Goal: Task Accomplishment & Management: Manage account settings

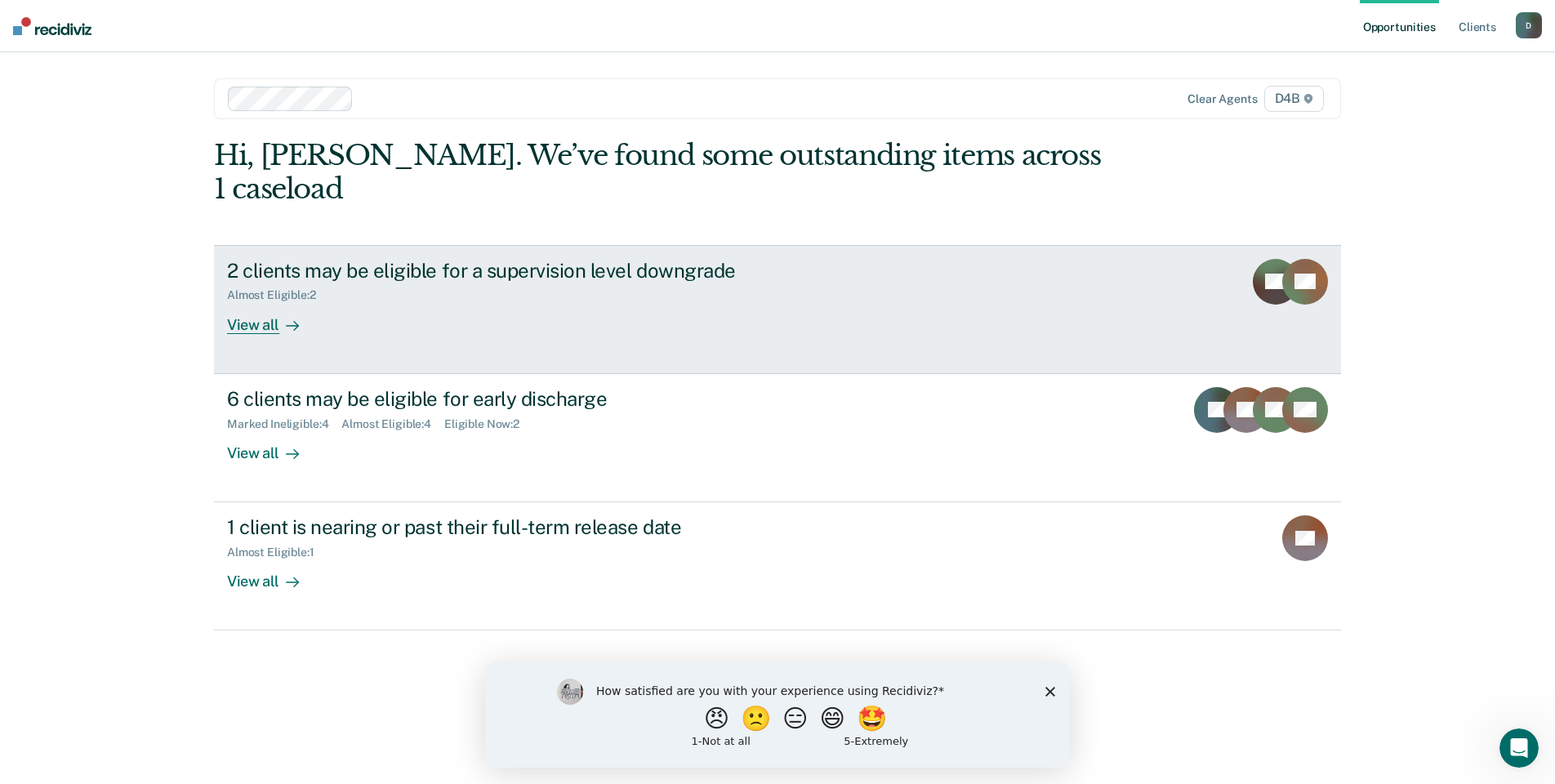
click at [275, 302] on div "View all" at bounding box center [272, 317] width 91 height 32
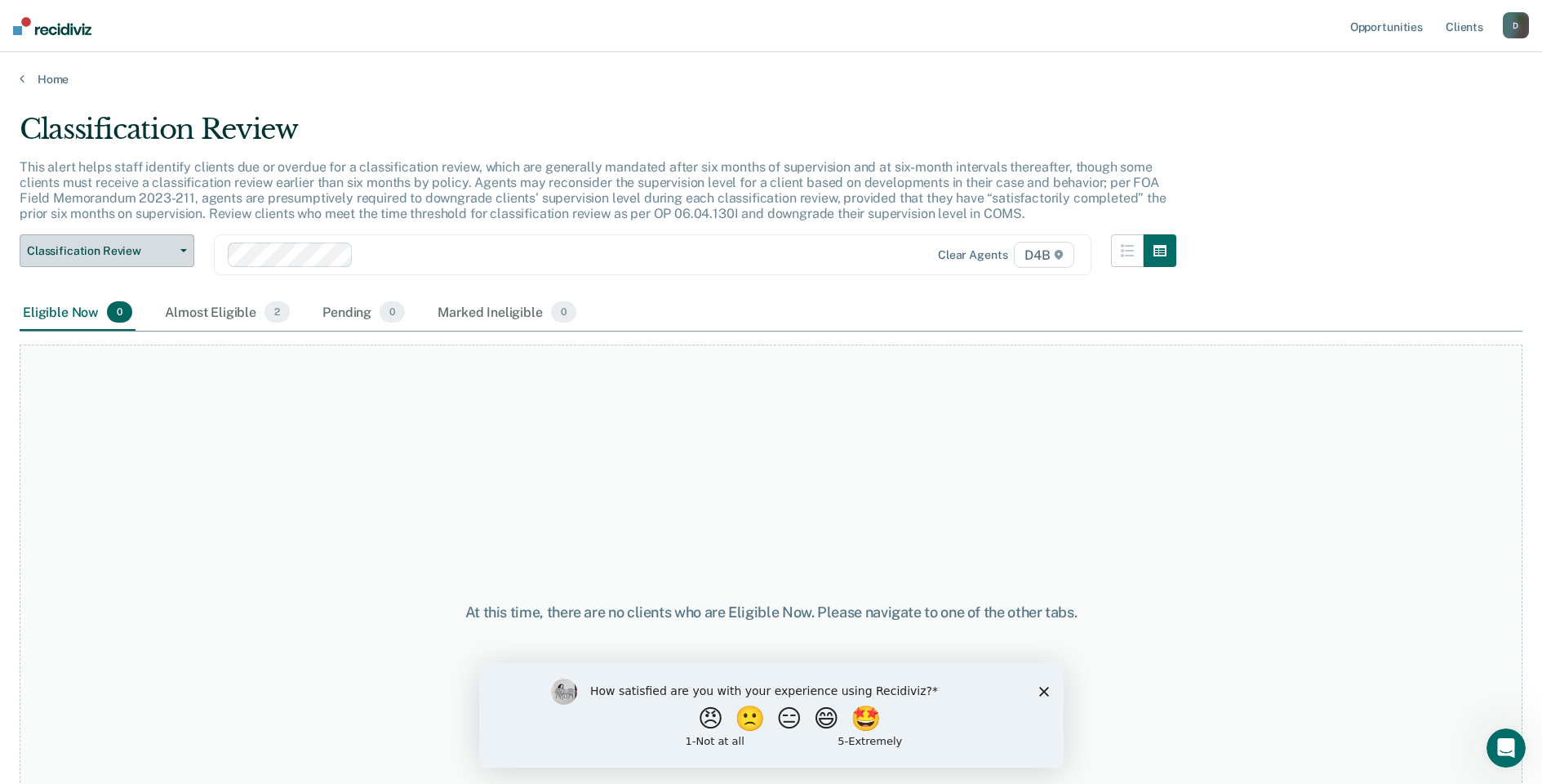
click at [182, 254] on button "Classification Review" at bounding box center [107, 251] width 175 height 32
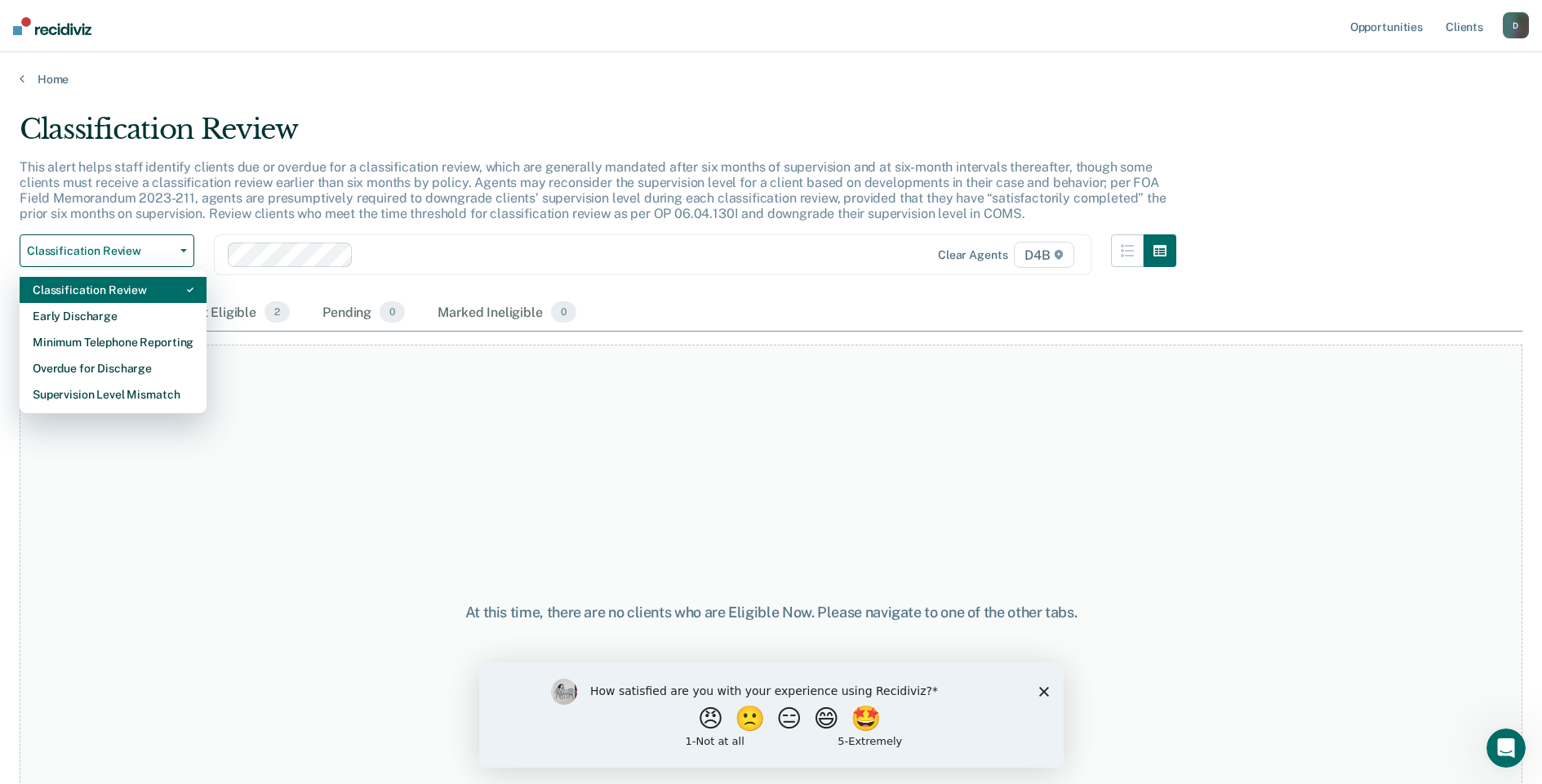
click at [124, 295] on div "Classification Review" at bounding box center [113, 289] width 160 height 26
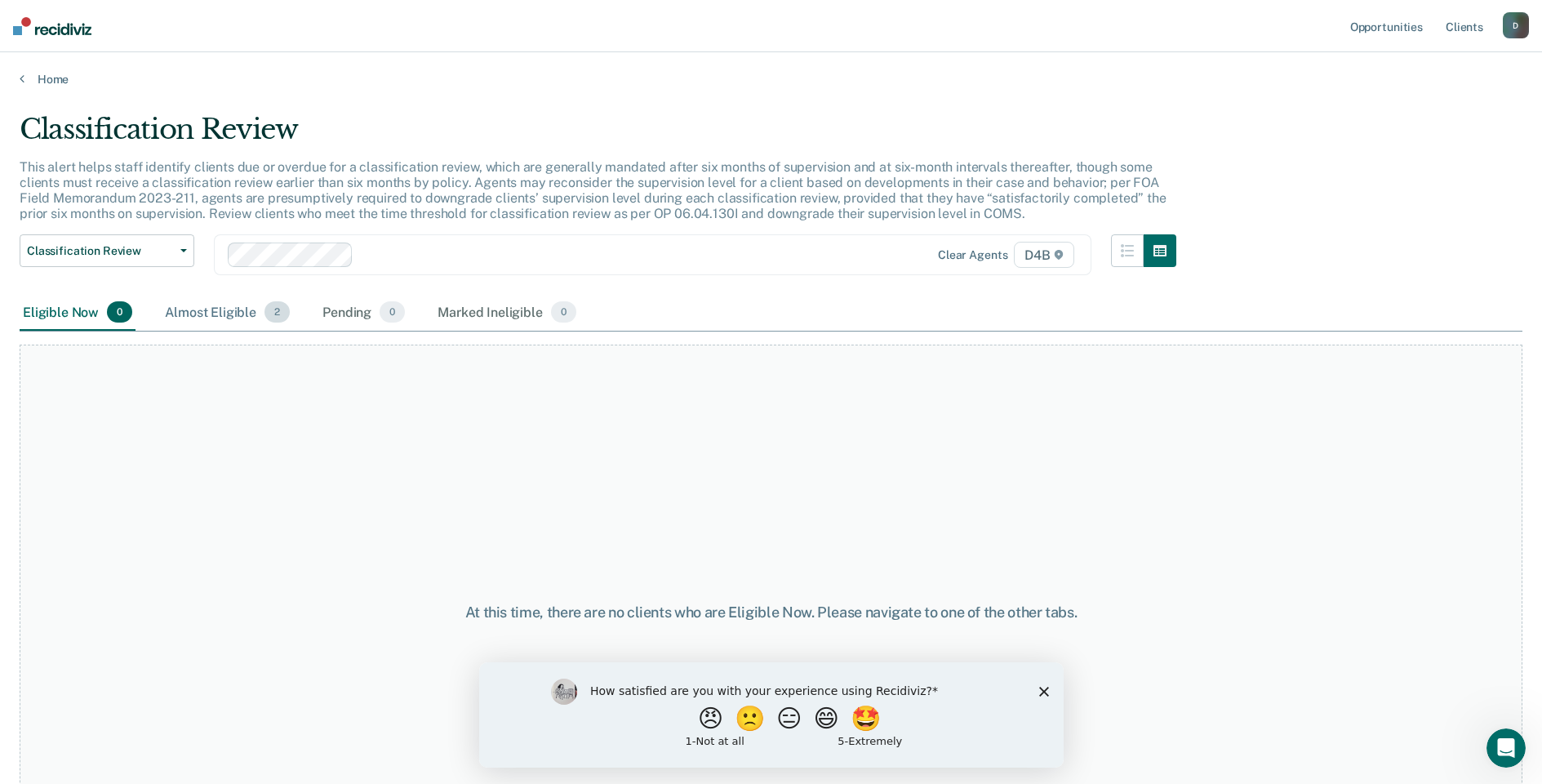
click at [189, 308] on div "Almost Eligible 2" at bounding box center [227, 313] width 132 height 36
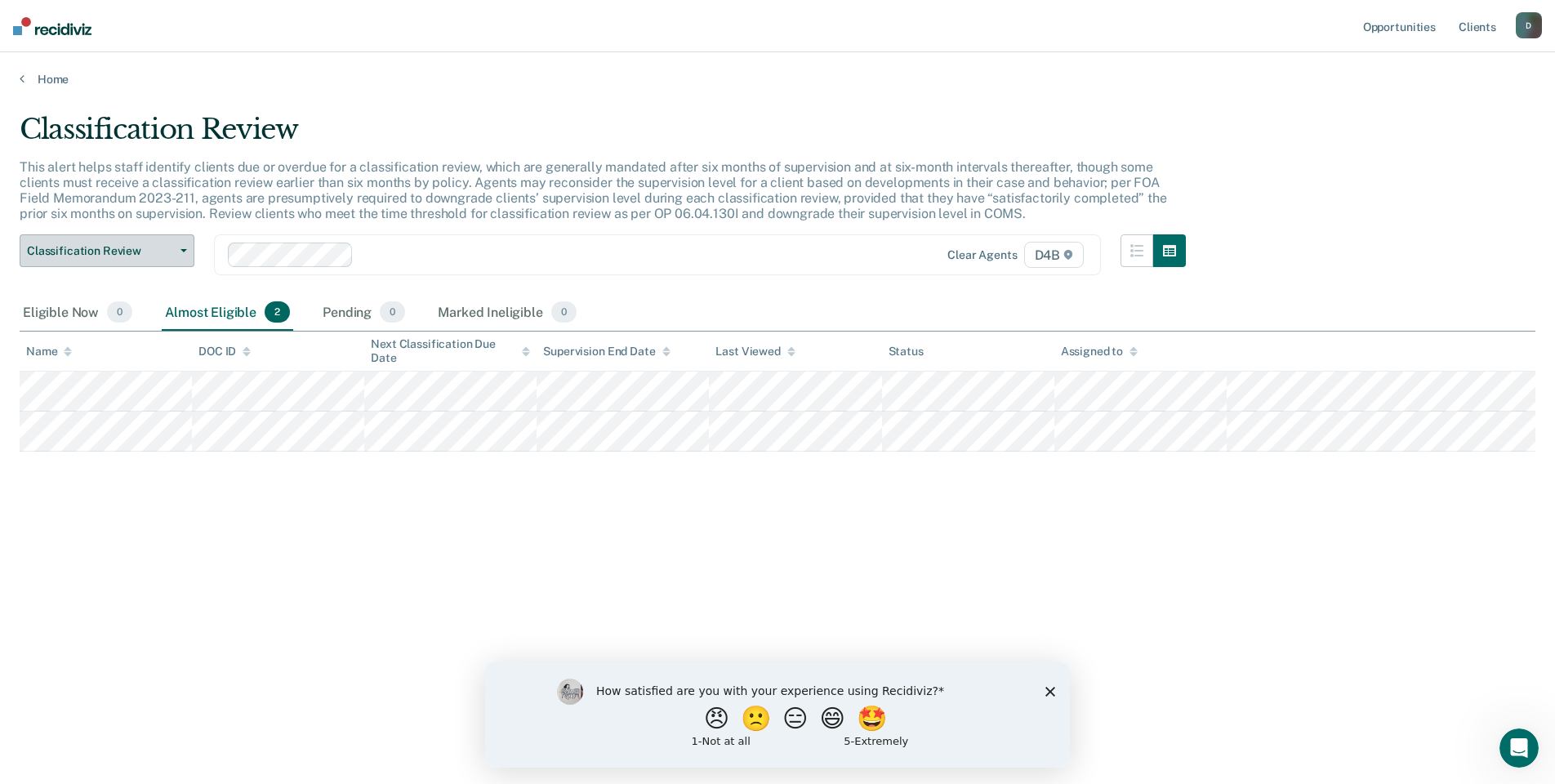
click at [187, 251] on icon "button" at bounding box center [183, 251] width 6 height 4
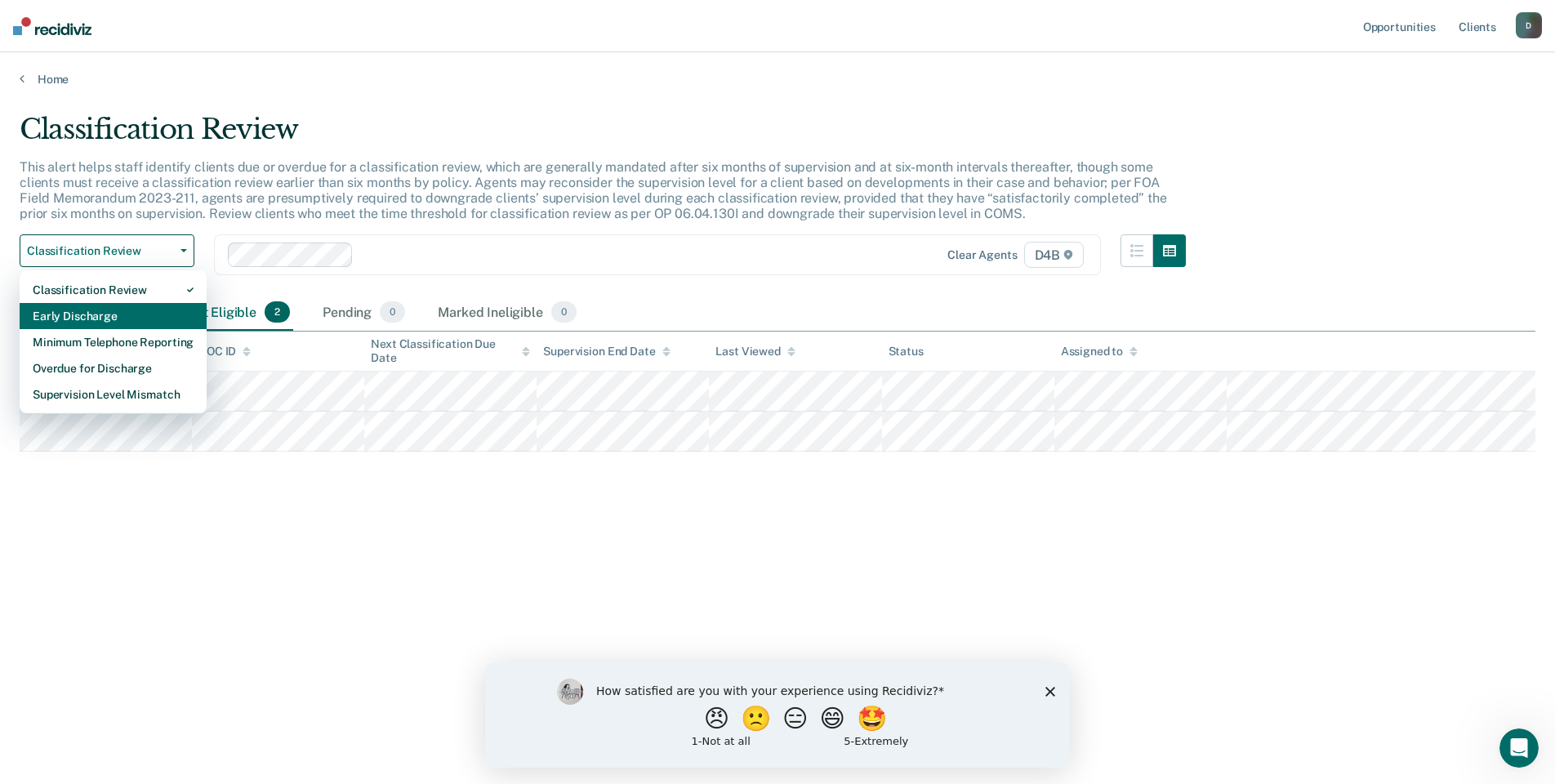
click at [137, 313] on div "Early Discharge" at bounding box center [113, 315] width 160 height 26
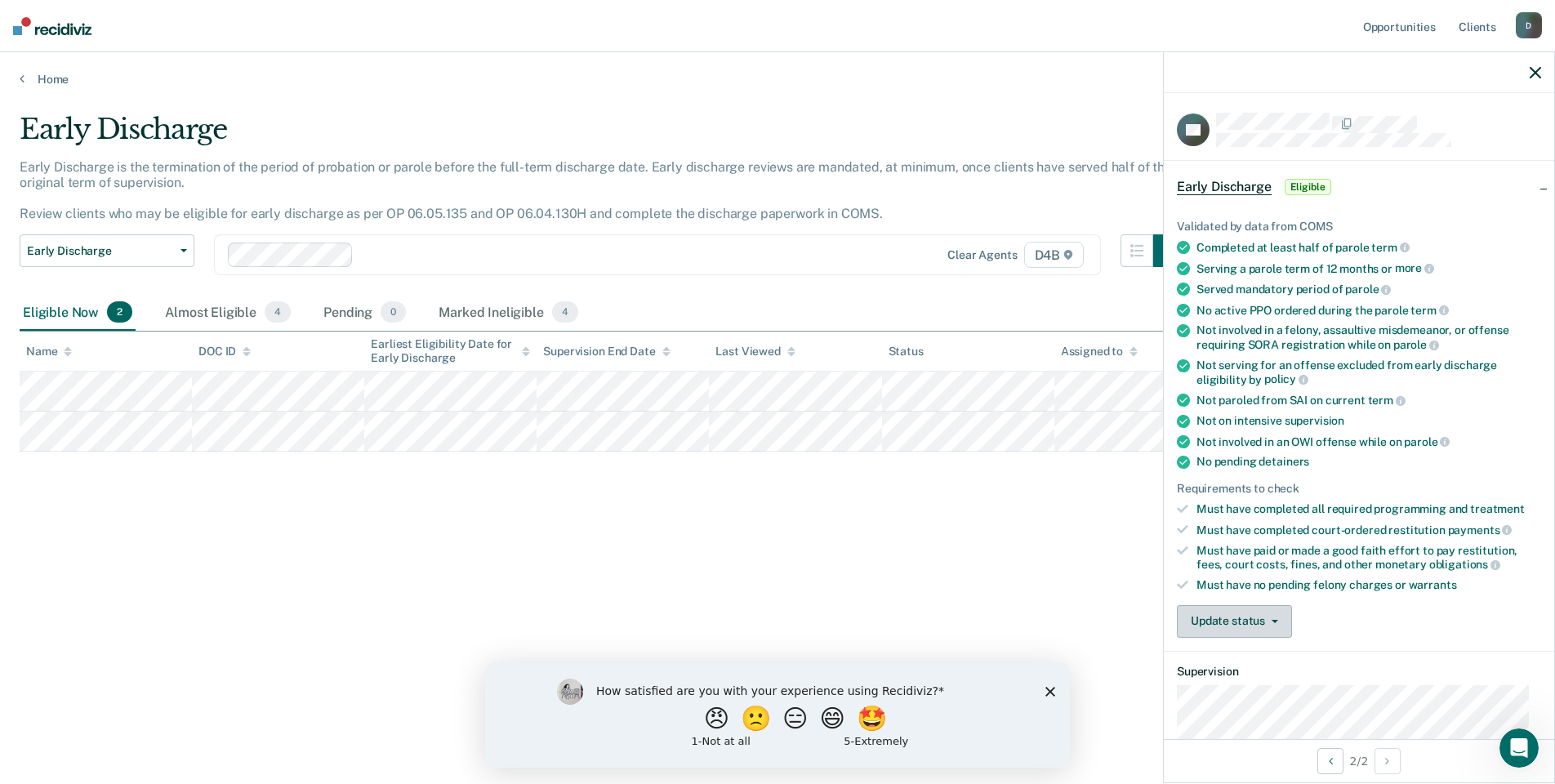
click at [1273, 619] on icon "button" at bounding box center [1274, 621] width 6 height 4
click at [1251, 683] on button "Mark Ineligible" at bounding box center [1255, 686] width 158 height 26
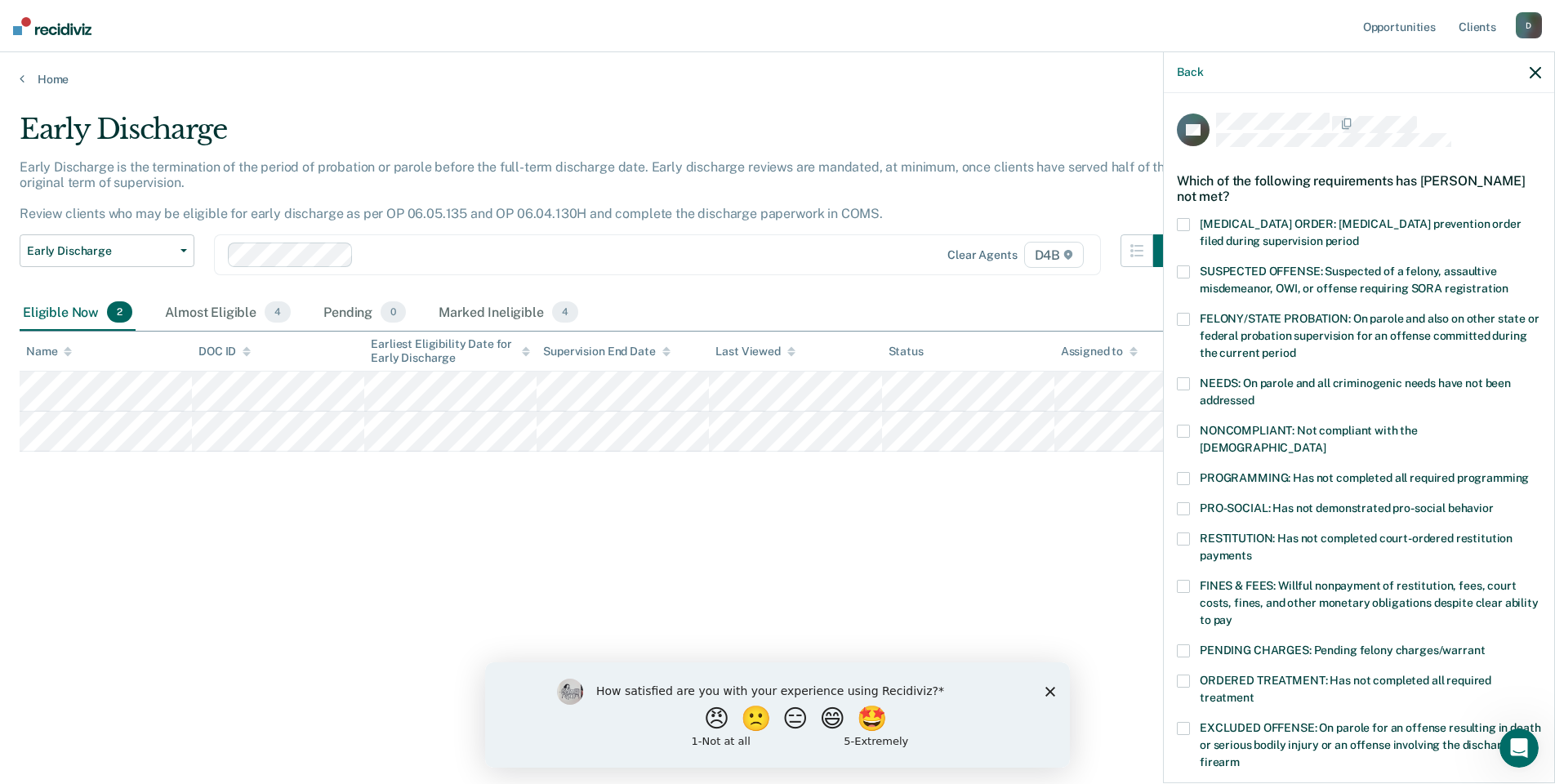
click at [1188, 314] on span at bounding box center [1183, 319] width 13 height 13
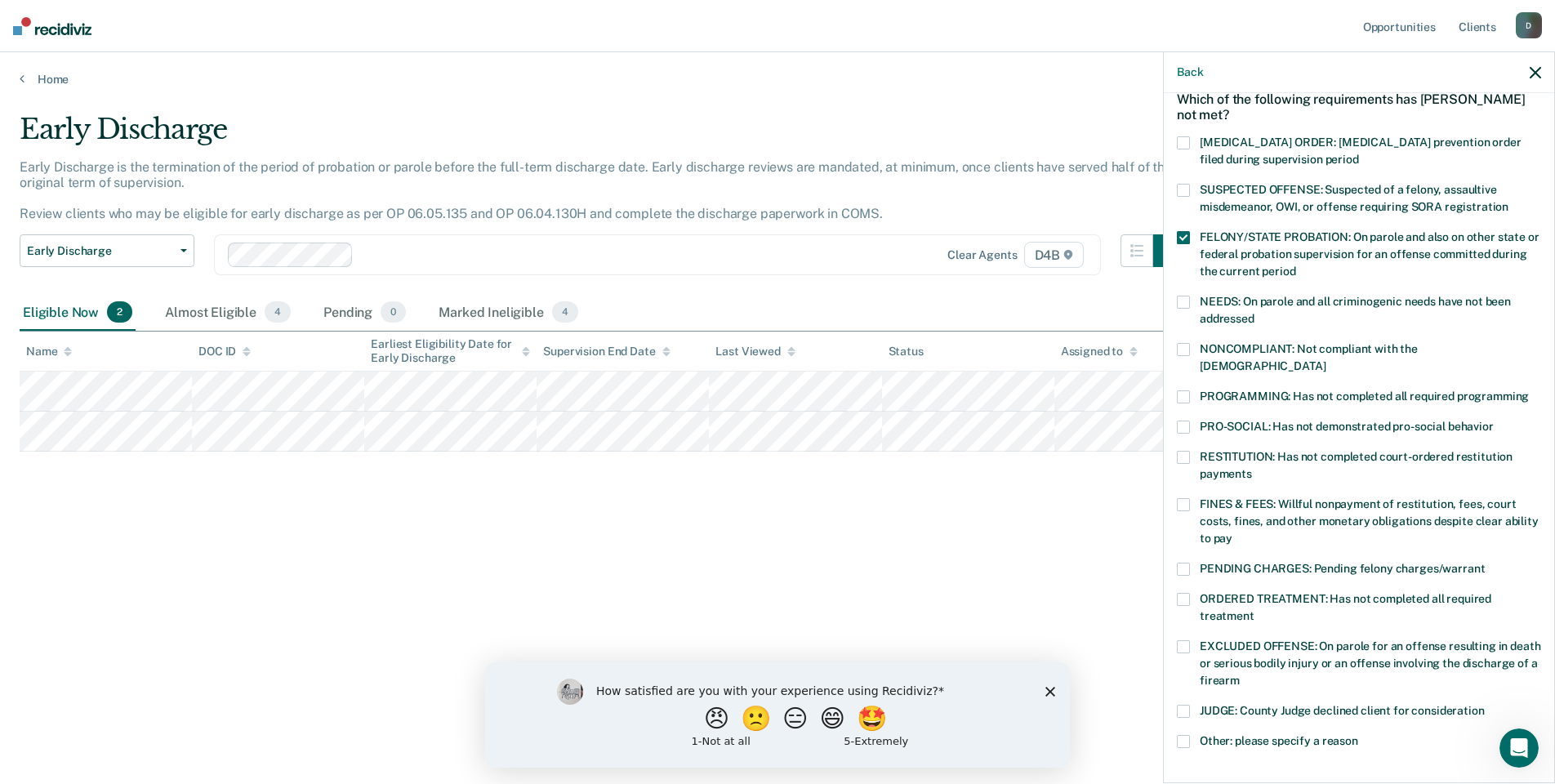
scroll to position [163, 0]
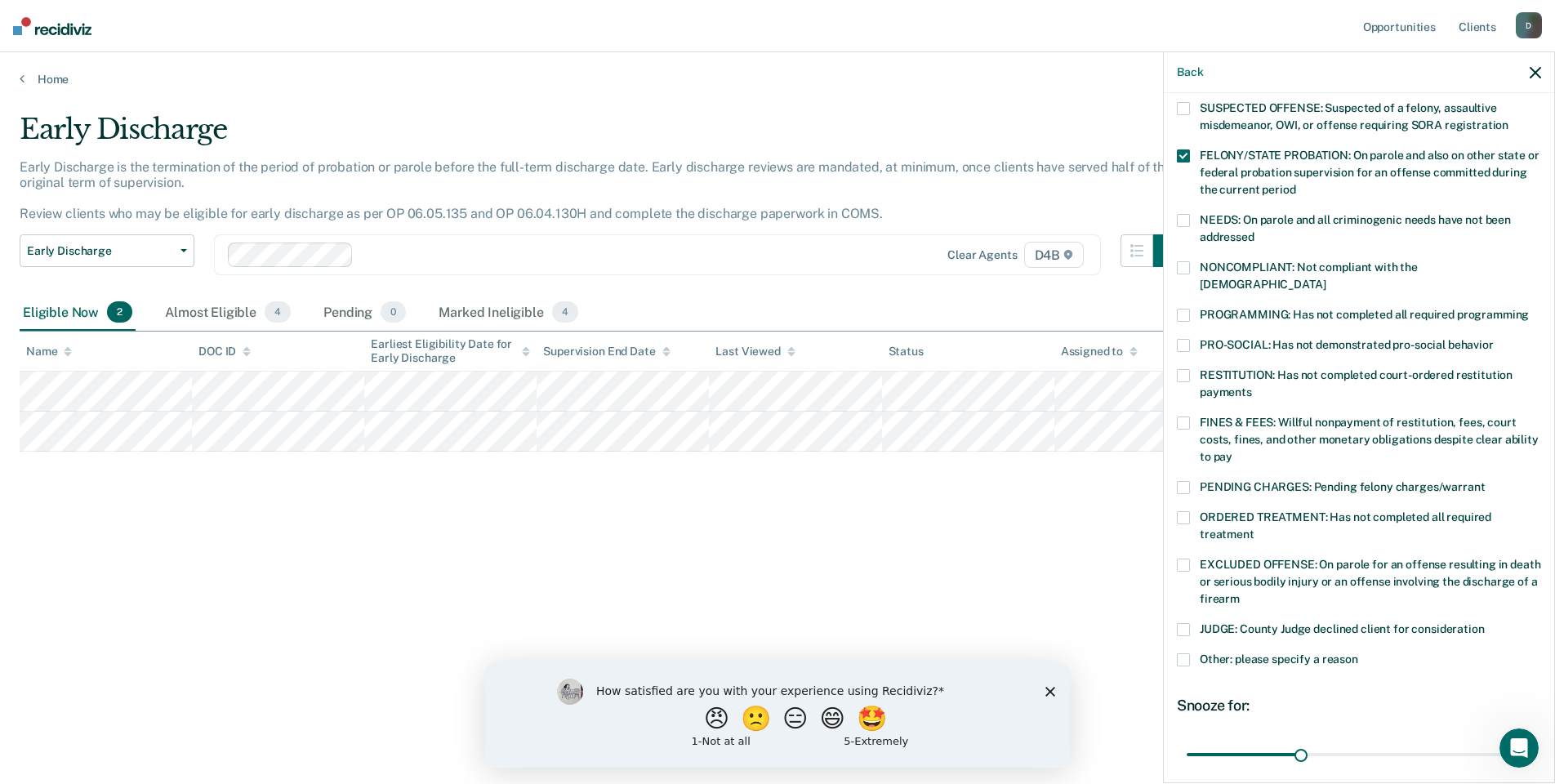
click at [1190, 653] on label "Other: please specify a reason" at bounding box center [1358, 661] width 364 height 17
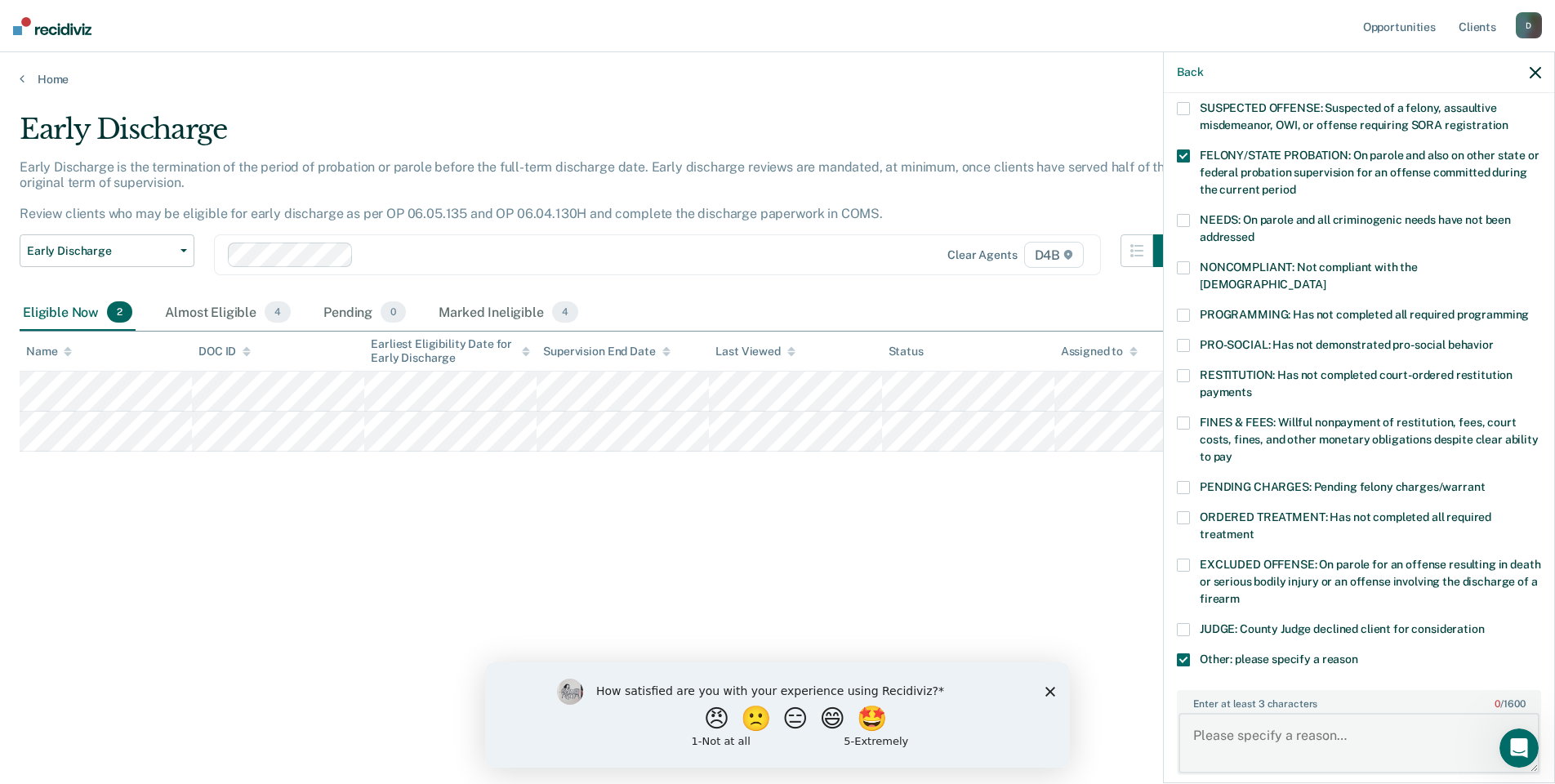
click at [1206, 713] on textarea "Enter at least 3 characters 0 / 1600" at bounding box center [1358, 743] width 361 height 60
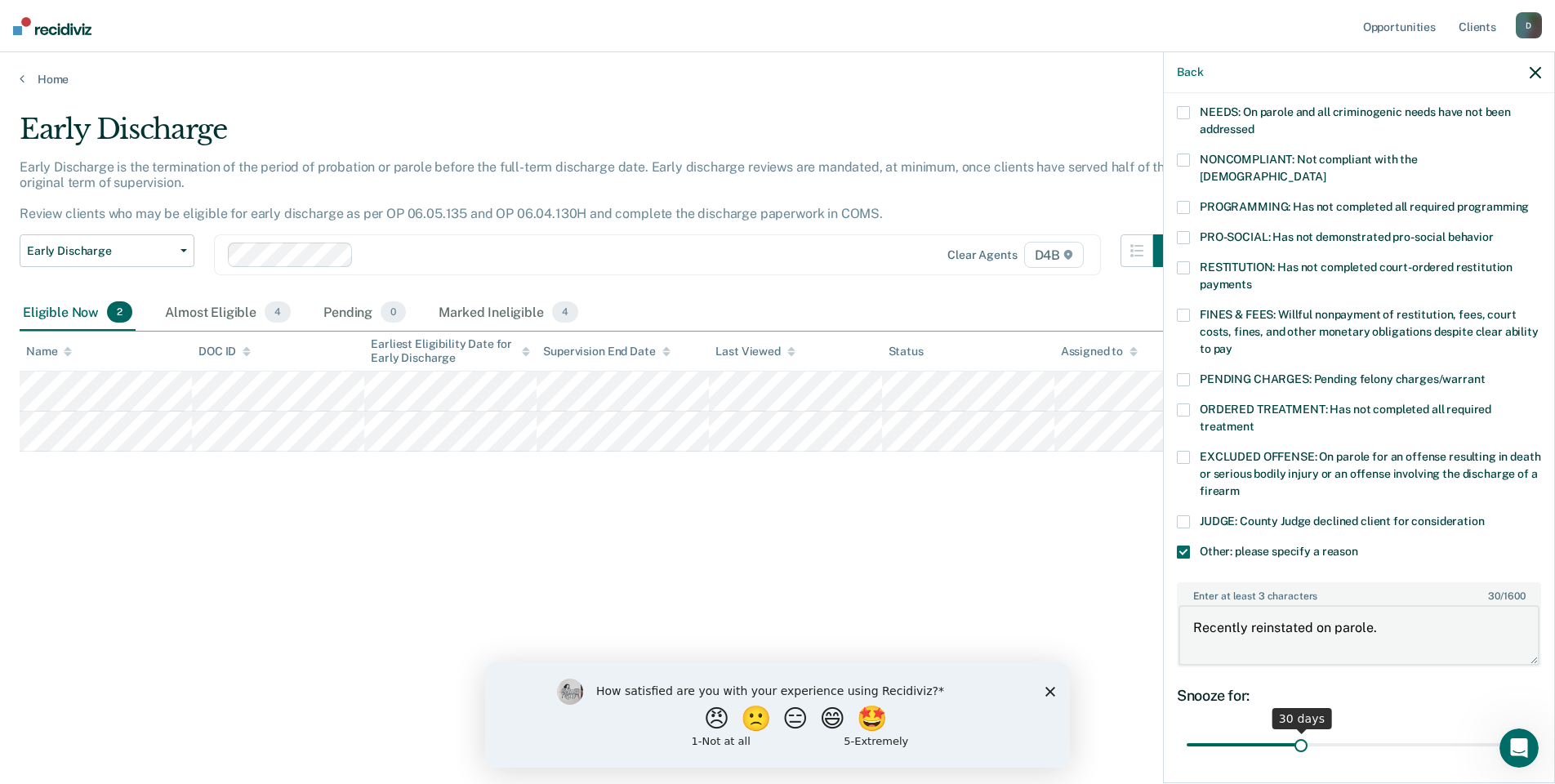
scroll to position [388, 0]
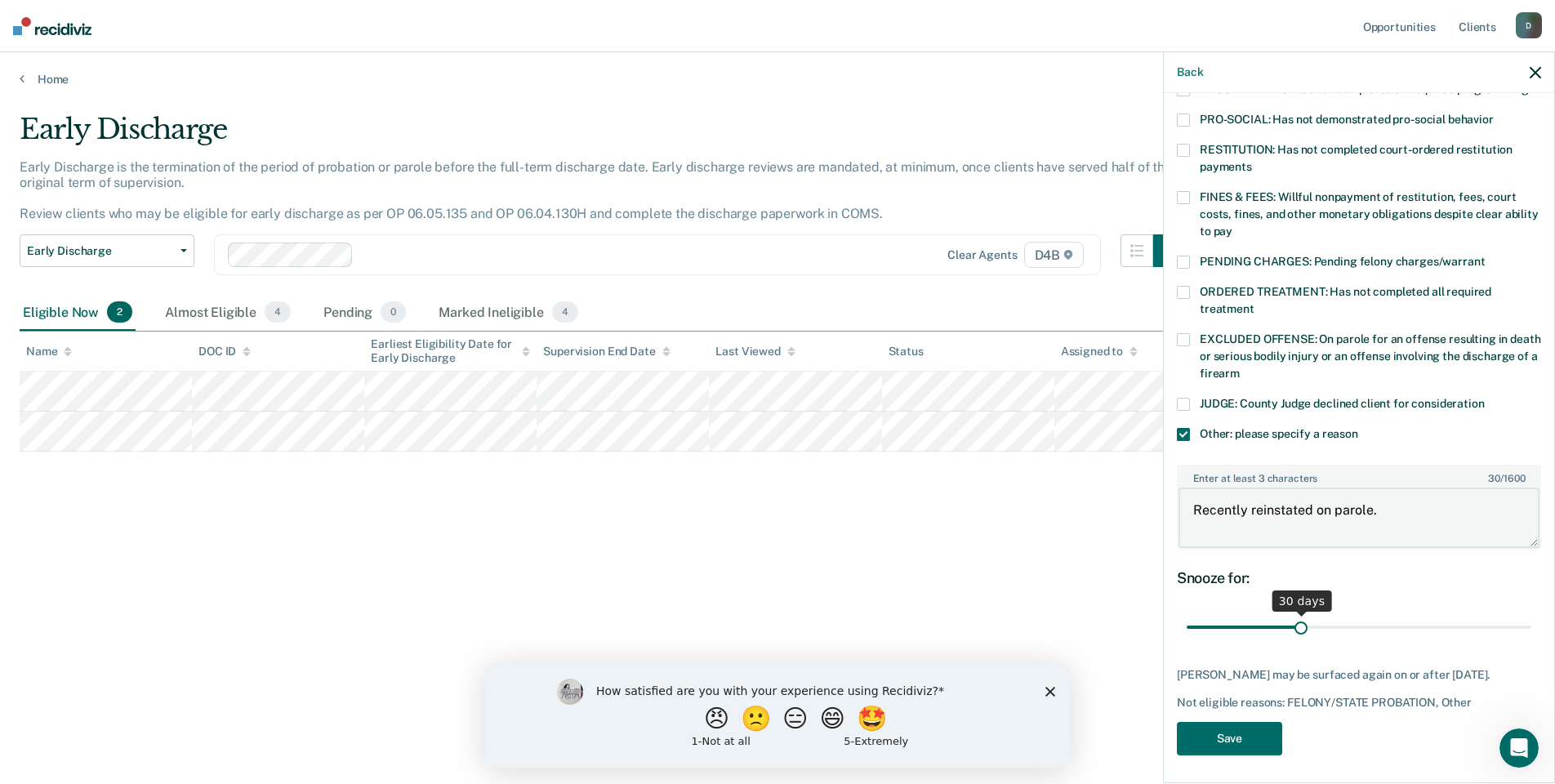
type textarea "Recently reinstated on parole."
drag, startPoint x: 1291, startPoint y: 610, endPoint x: 1542, endPoint y: 616, distance: 251.1
type input "90"
click at [1531, 616] on input "range" at bounding box center [1358, 627] width 344 height 29
click at [1252, 732] on button "Save" at bounding box center [1229, 738] width 105 height 33
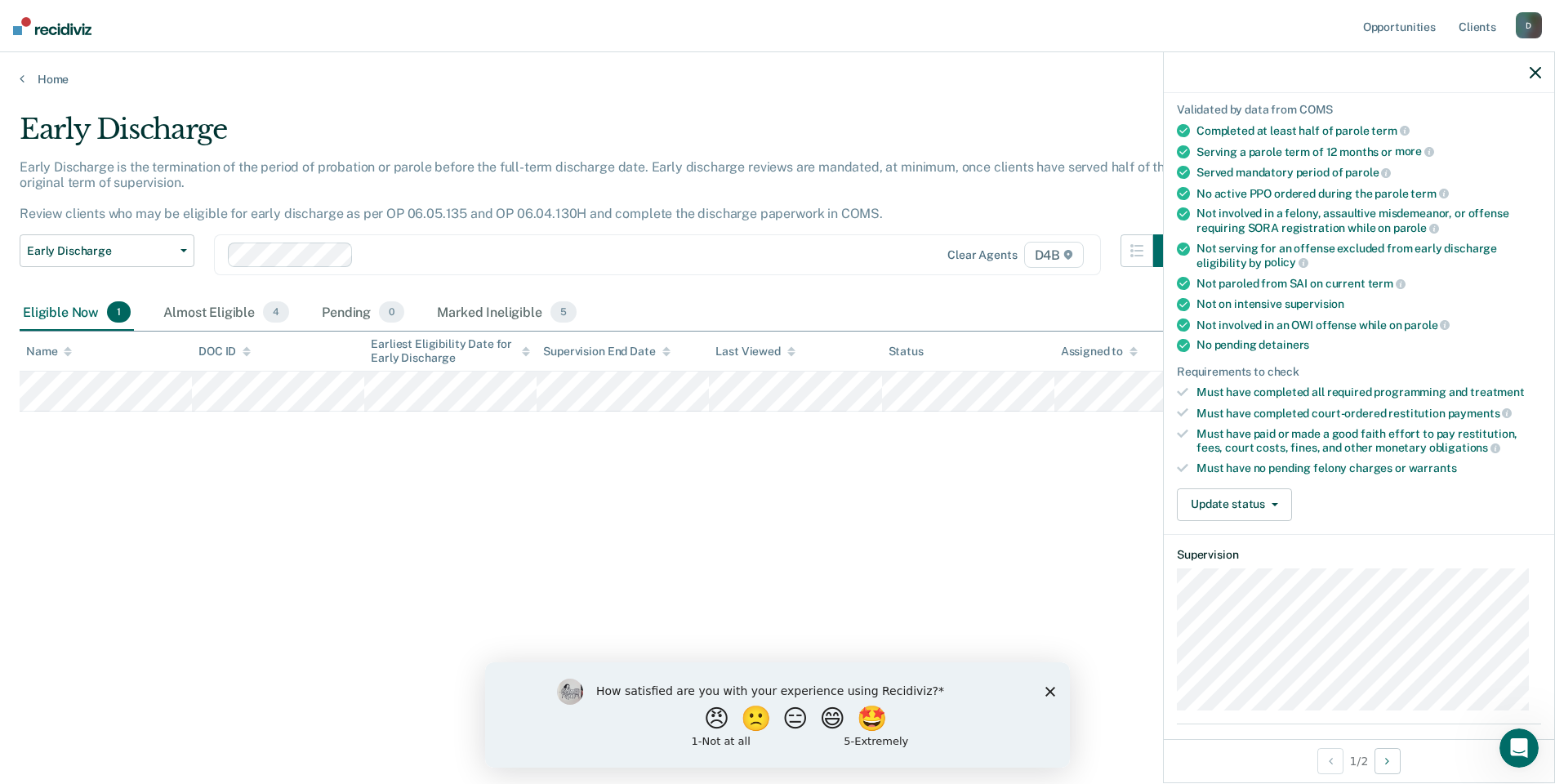
scroll to position [111, 0]
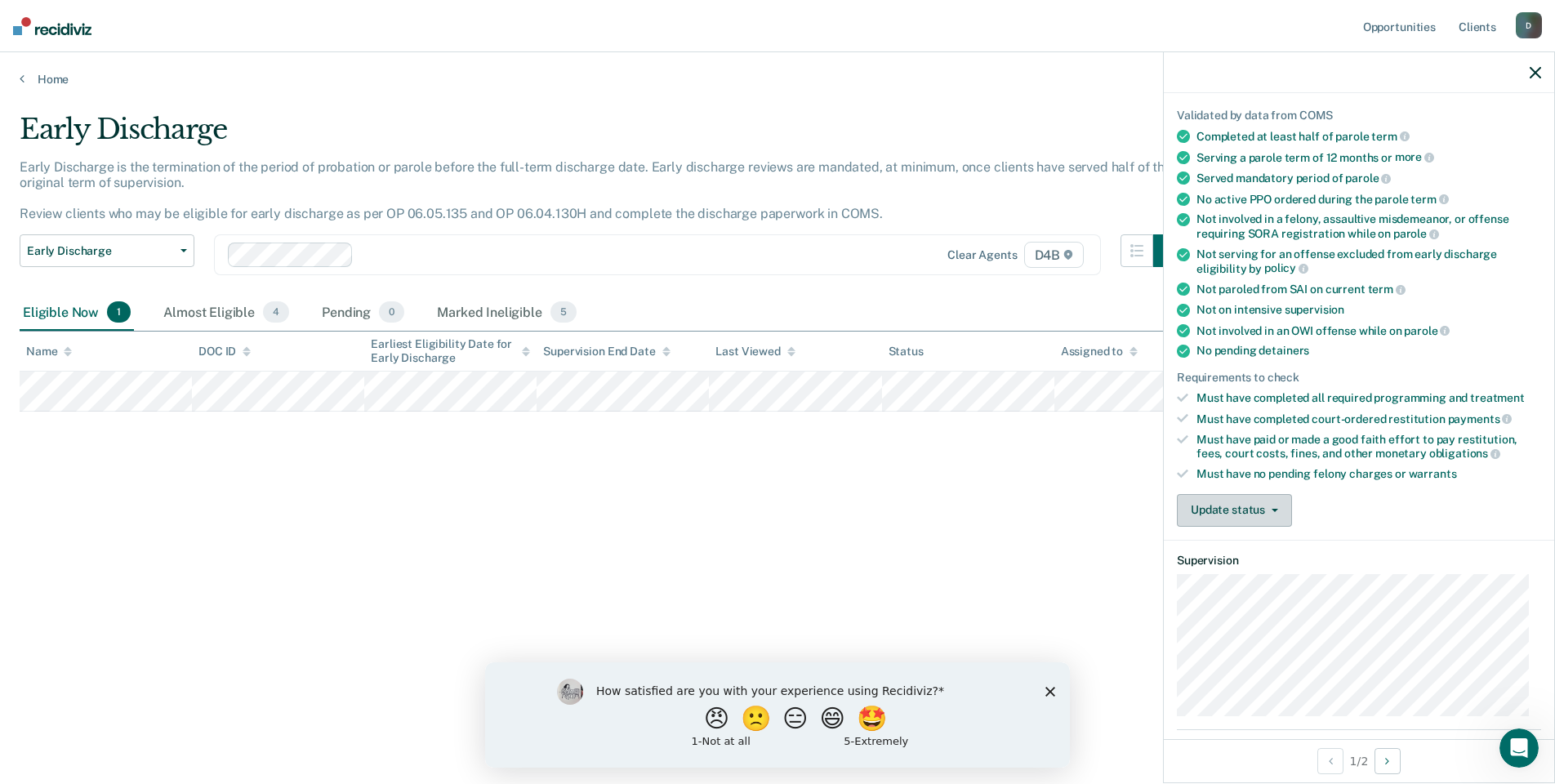
click at [1238, 513] on button "Update status" at bounding box center [1234, 510] width 115 height 32
click at [1231, 576] on button "Mark Ineligible" at bounding box center [1255, 575] width 158 height 26
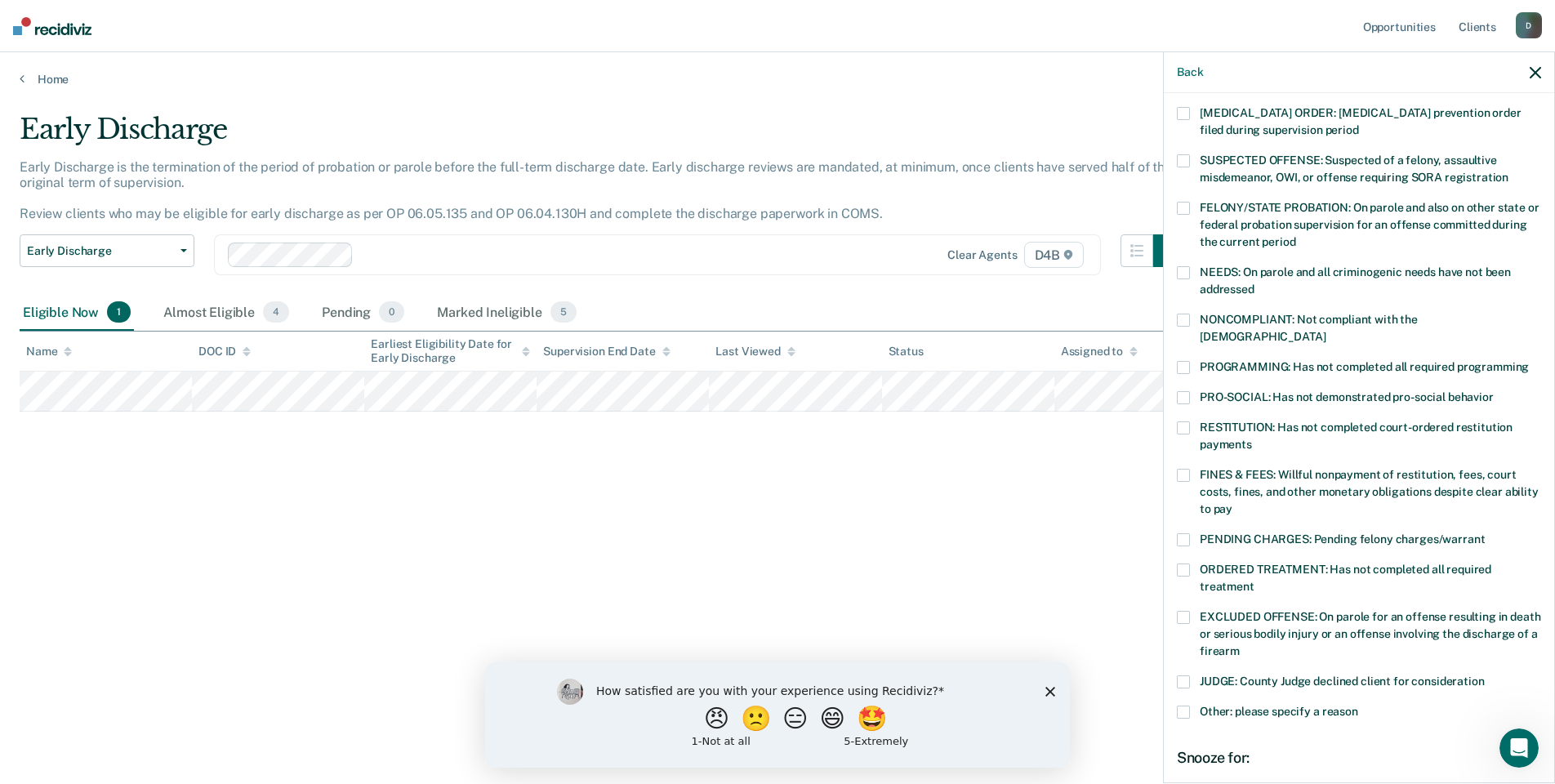
click at [1186, 317] on span at bounding box center [1183, 320] width 13 height 13
click at [1183, 563] on span at bounding box center [1183, 570] width 13 height 13
click at [1183, 533] on span at bounding box center [1183, 539] width 13 height 13
click at [1183, 360] on span at bounding box center [1183, 367] width 13 height 13
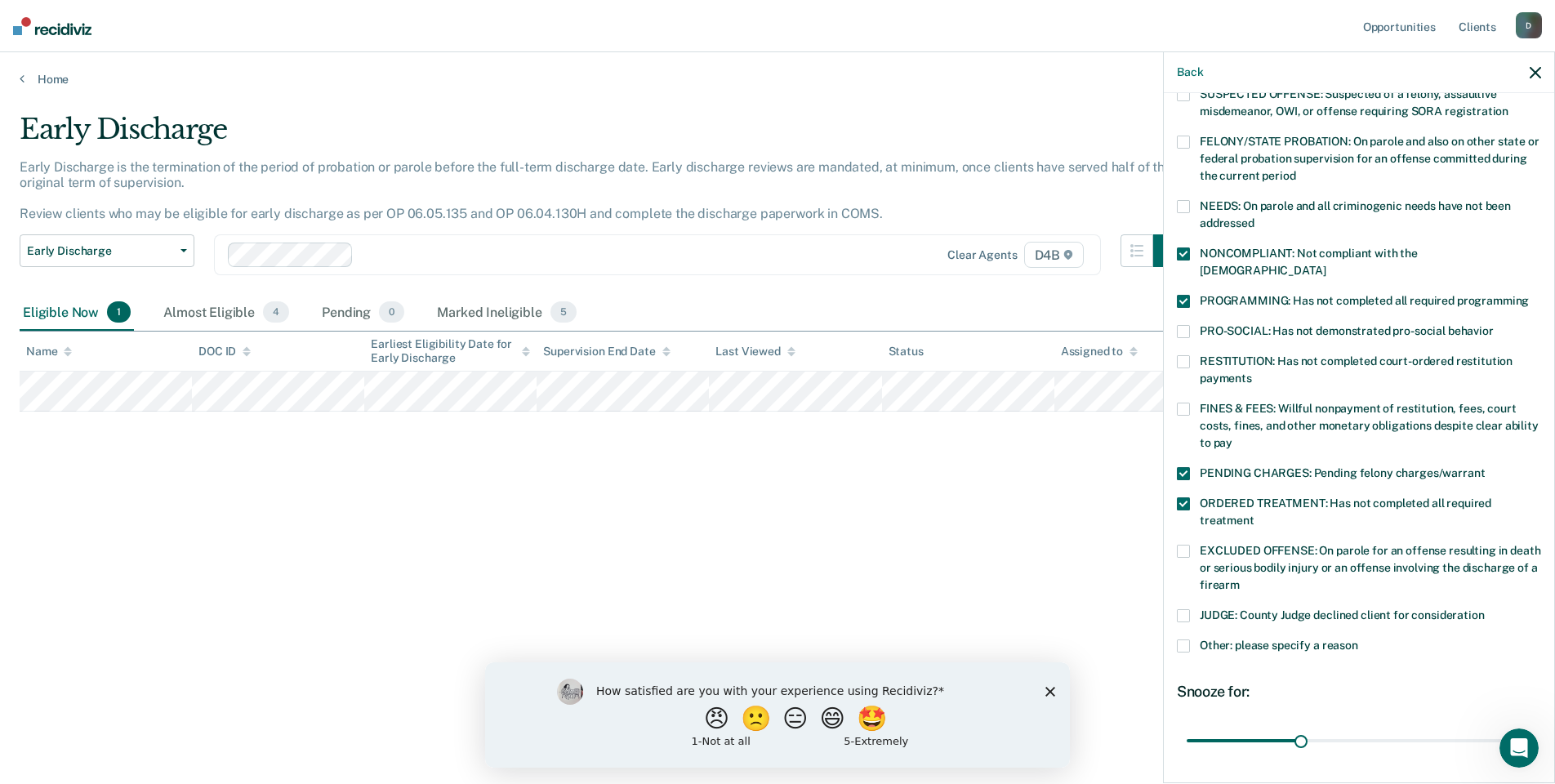
scroll to position [290, 0]
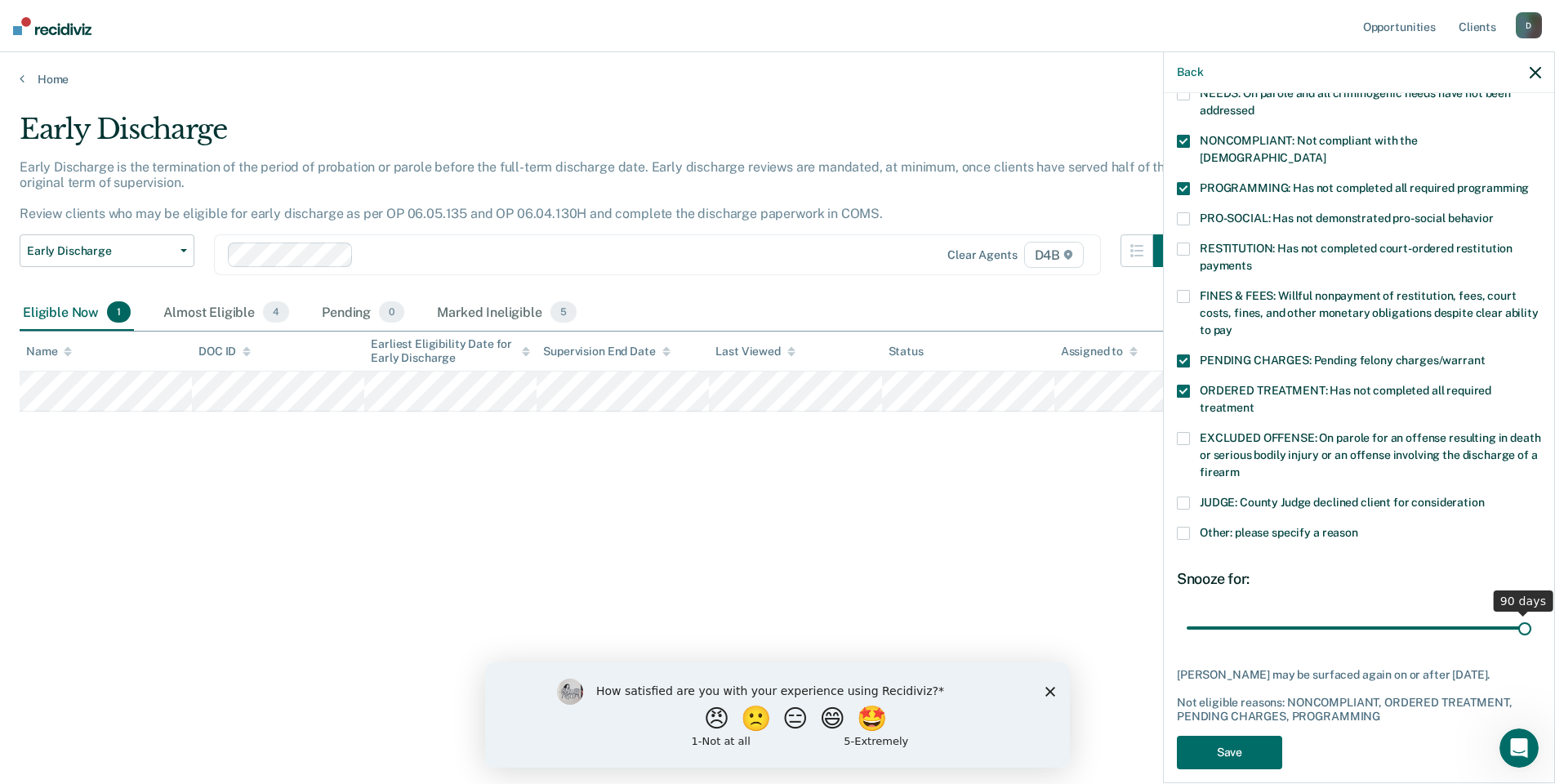
drag, startPoint x: 1294, startPoint y: 608, endPoint x: 1528, endPoint y: 606, distance: 234.0
type input "90"
click at [1528, 613] on input "range" at bounding box center [1358, 627] width 344 height 29
click at [1251, 736] on button "Save" at bounding box center [1229, 752] width 105 height 33
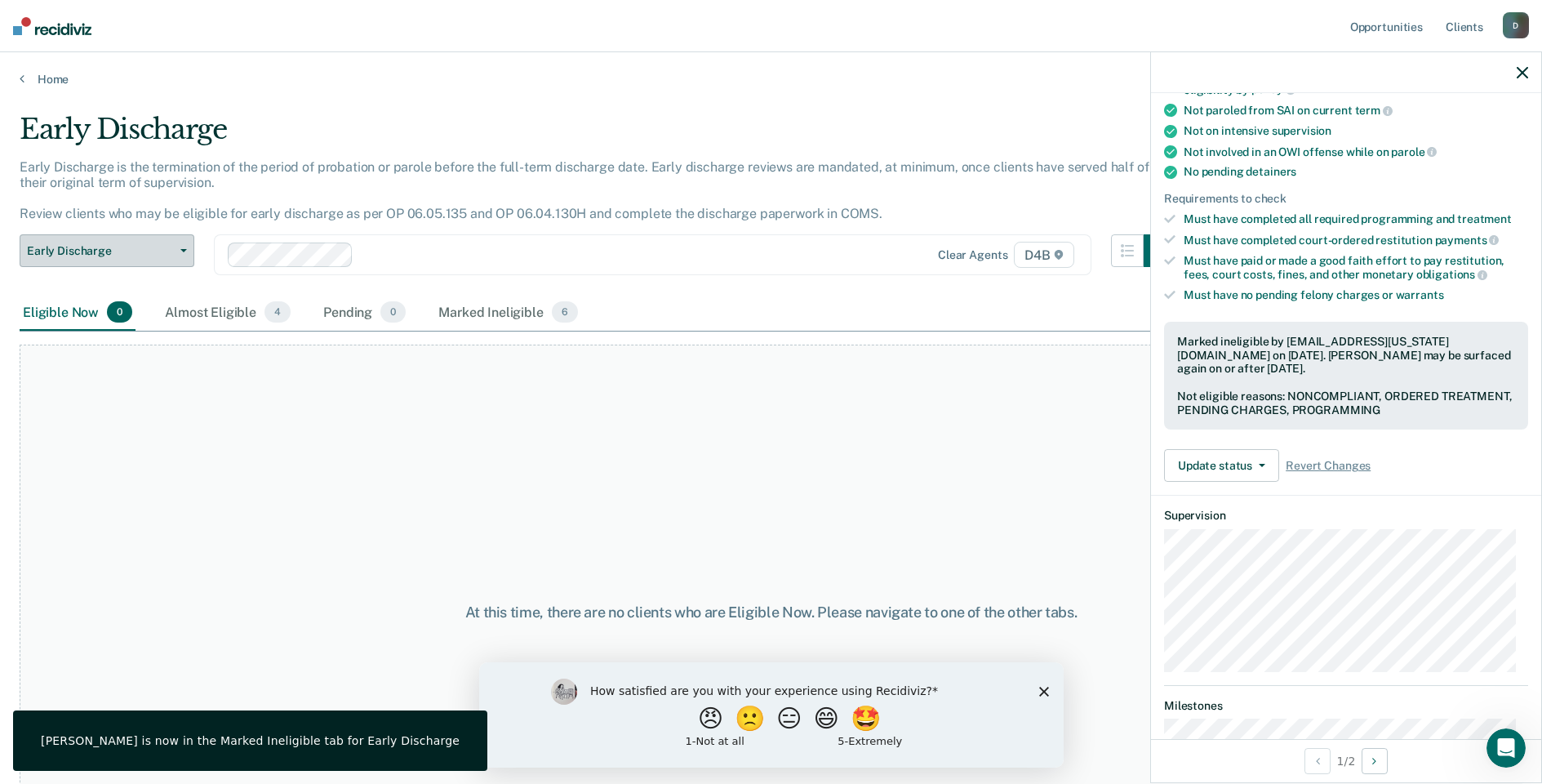
click at [178, 247] on button "Early Discharge" at bounding box center [107, 251] width 175 height 32
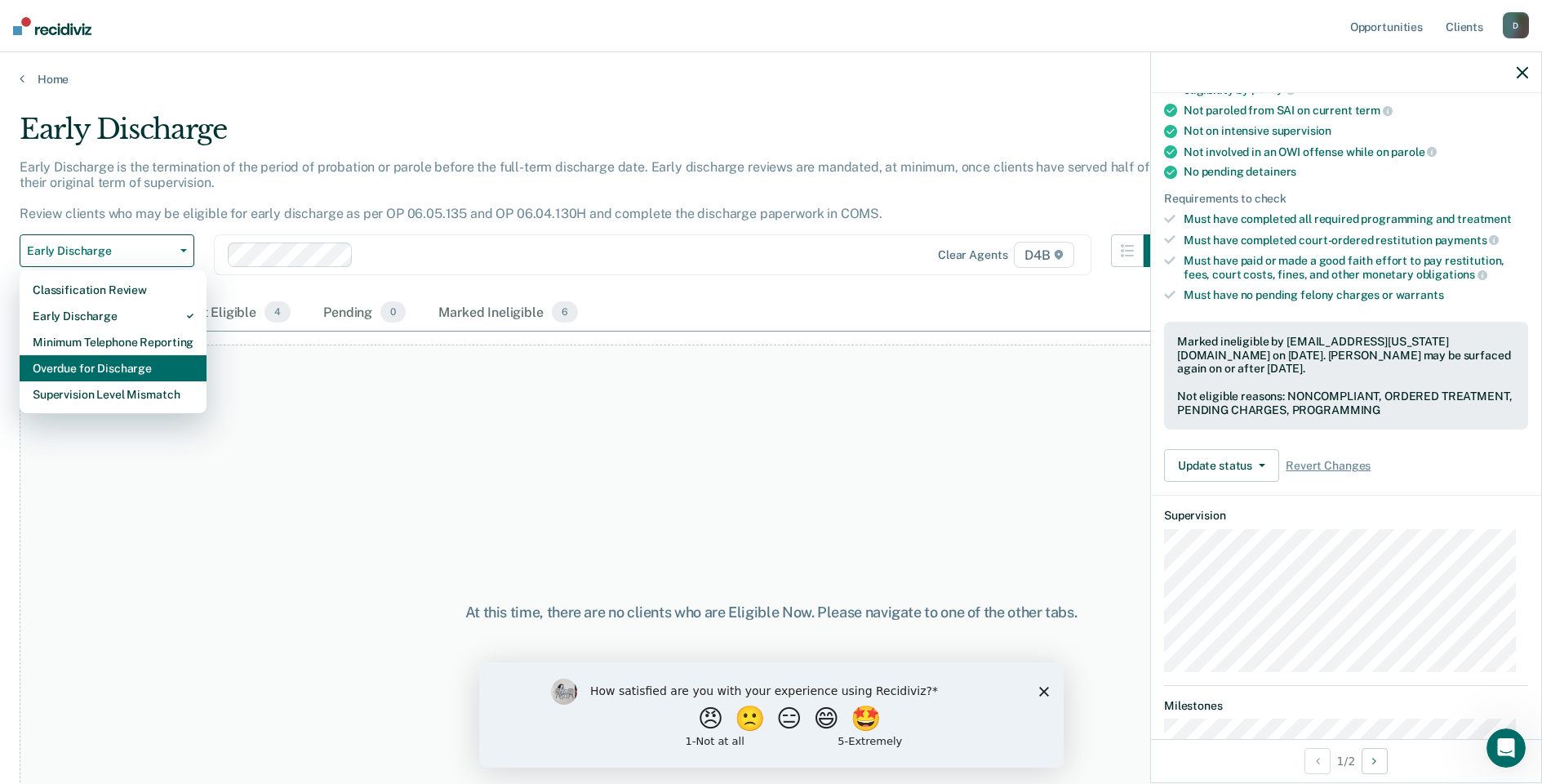
click at [111, 367] on div "Overdue for Discharge" at bounding box center [113, 368] width 160 height 26
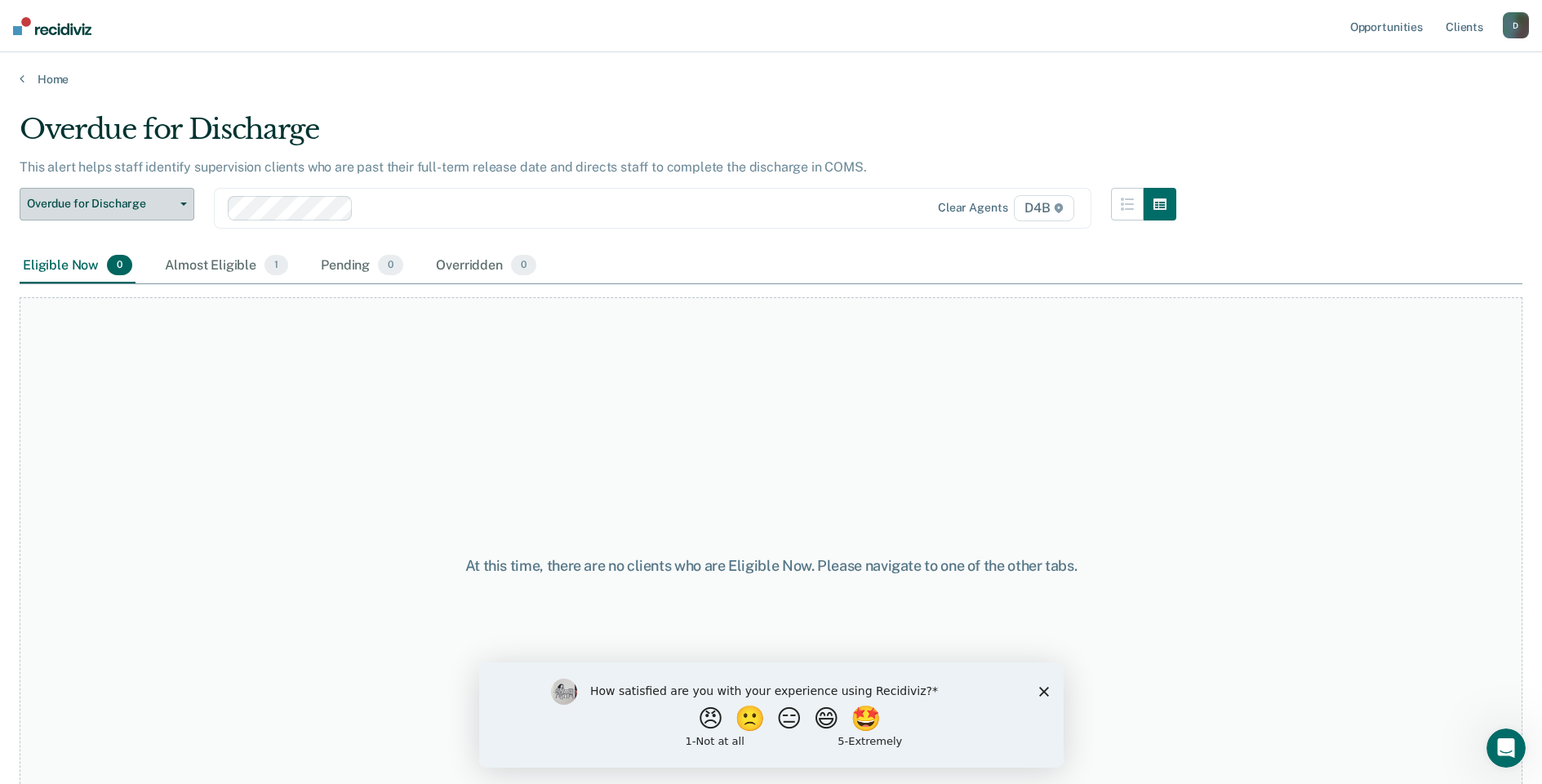
click at [182, 204] on icon "button" at bounding box center [183, 205] width 6 height 4
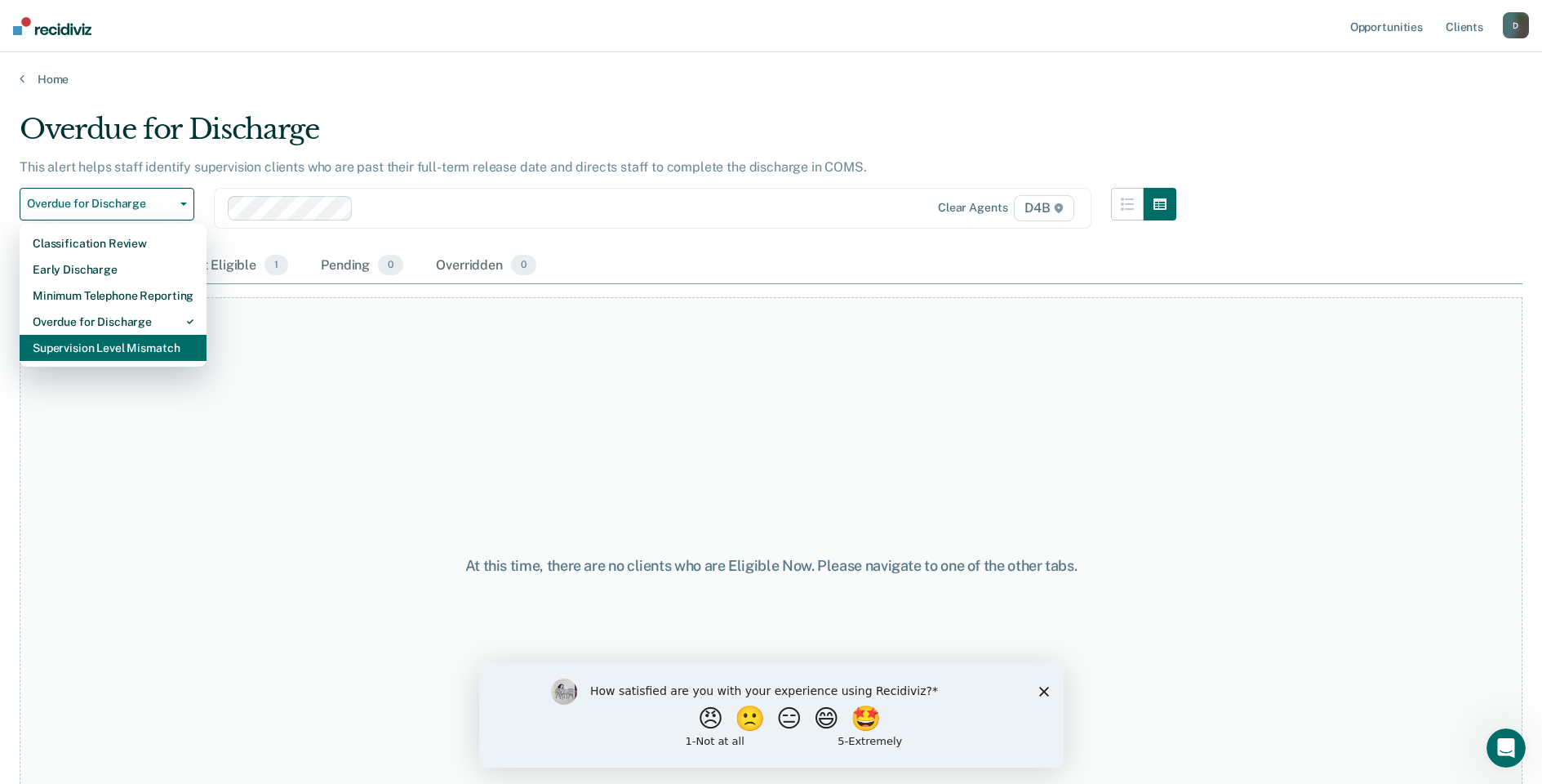
click at [107, 351] on div "Supervision Level Mismatch" at bounding box center [113, 347] width 160 height 26
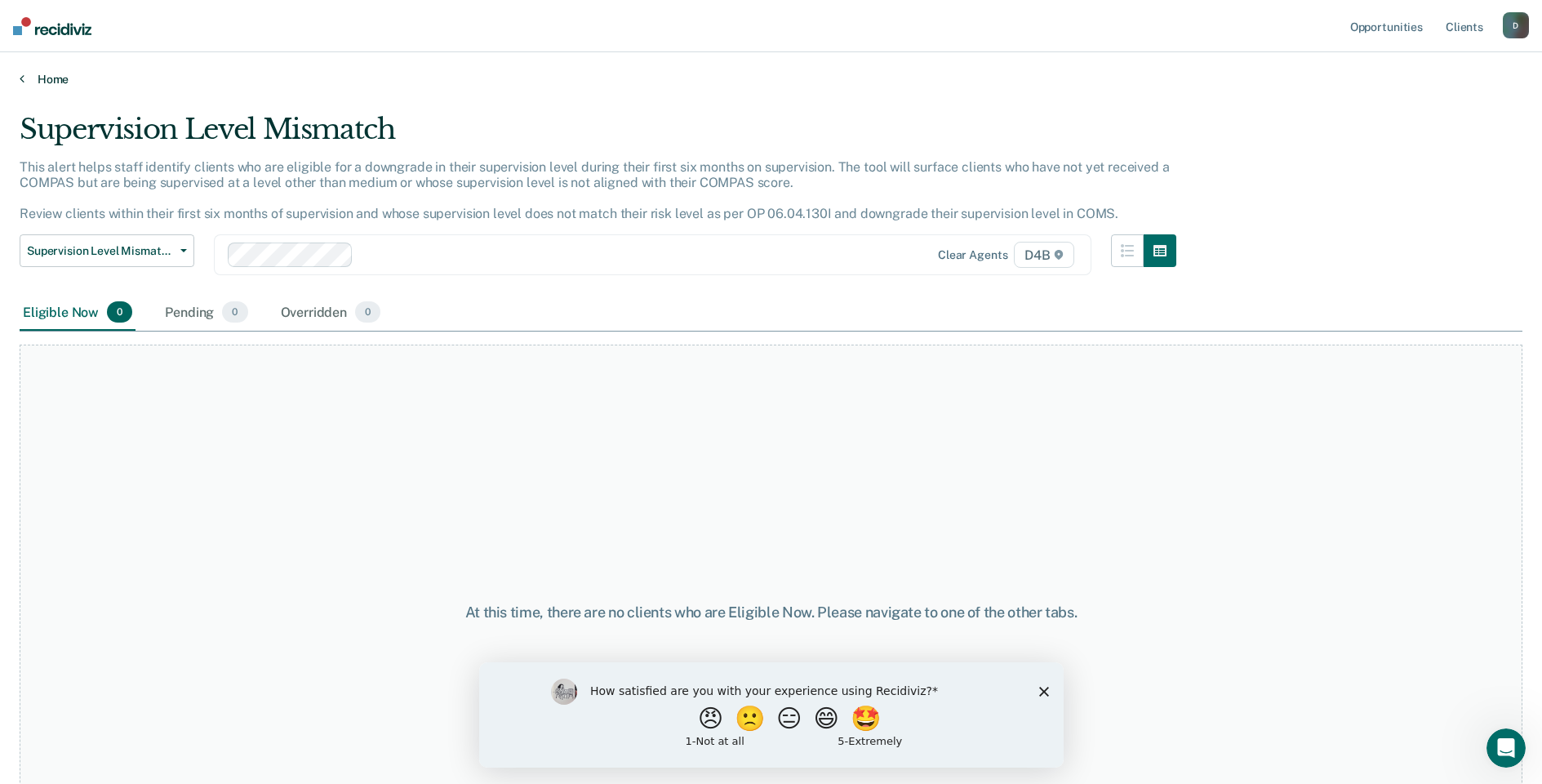
click at [48, 77] on link "Home" at bounding box center [771, 79] width 1502 height 14
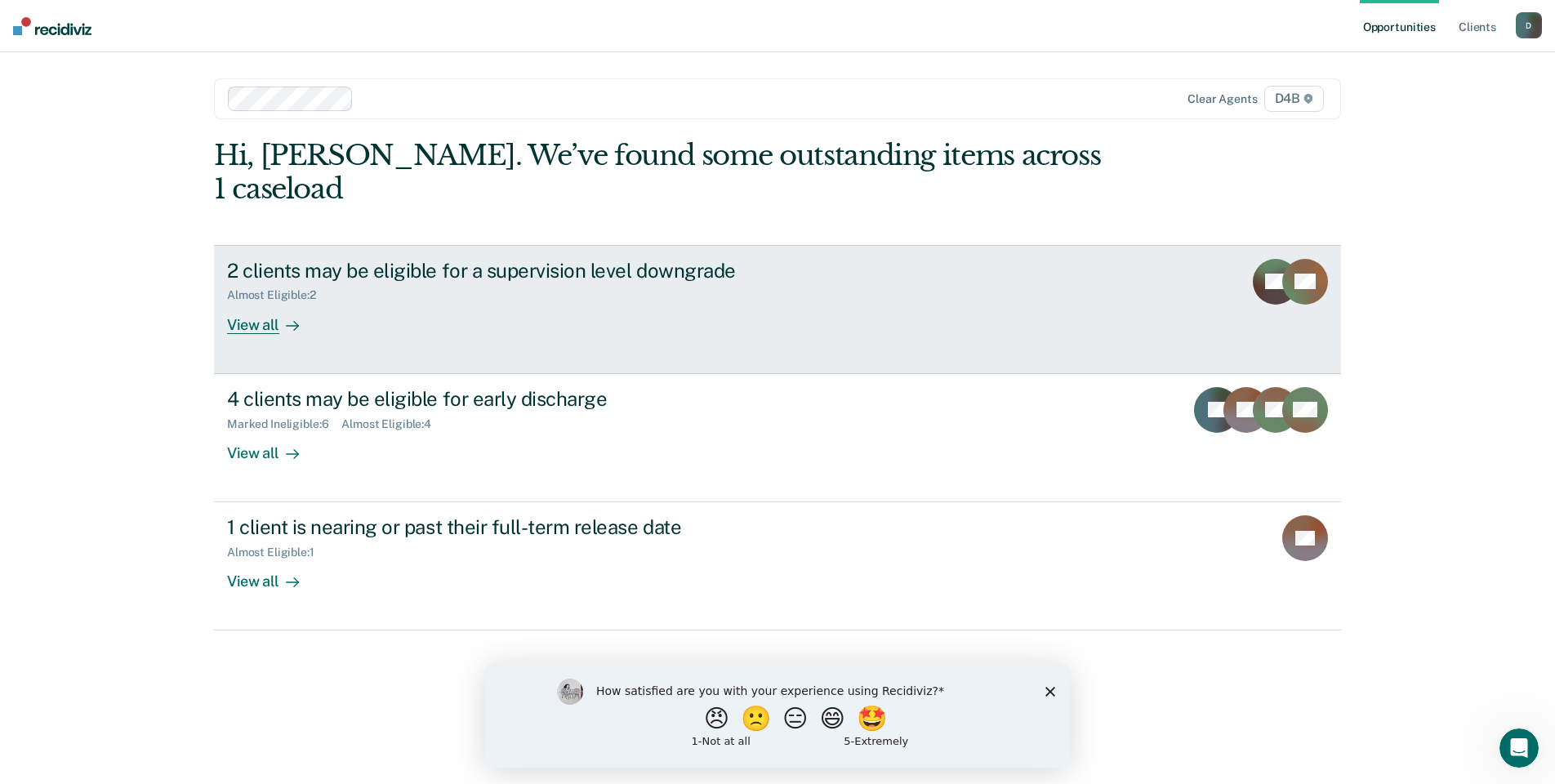
click at [258, 288] on div "Almost Eligible : 2" at bounding box center [278, 295] width 102 height 14
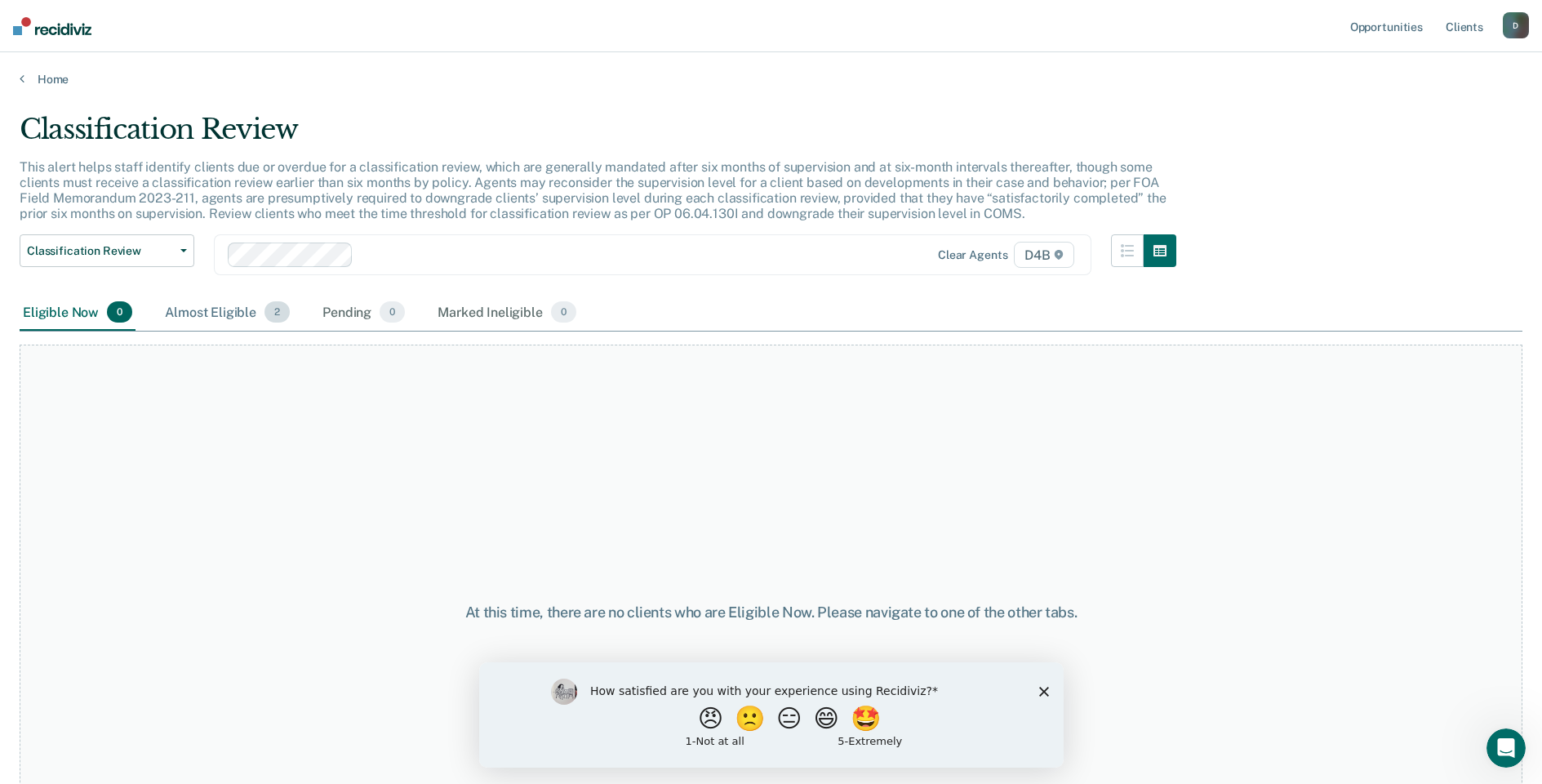
click at [240, 310] on div "Almost Eligible 2" at bounding box center [227, 313] width 132 height 36
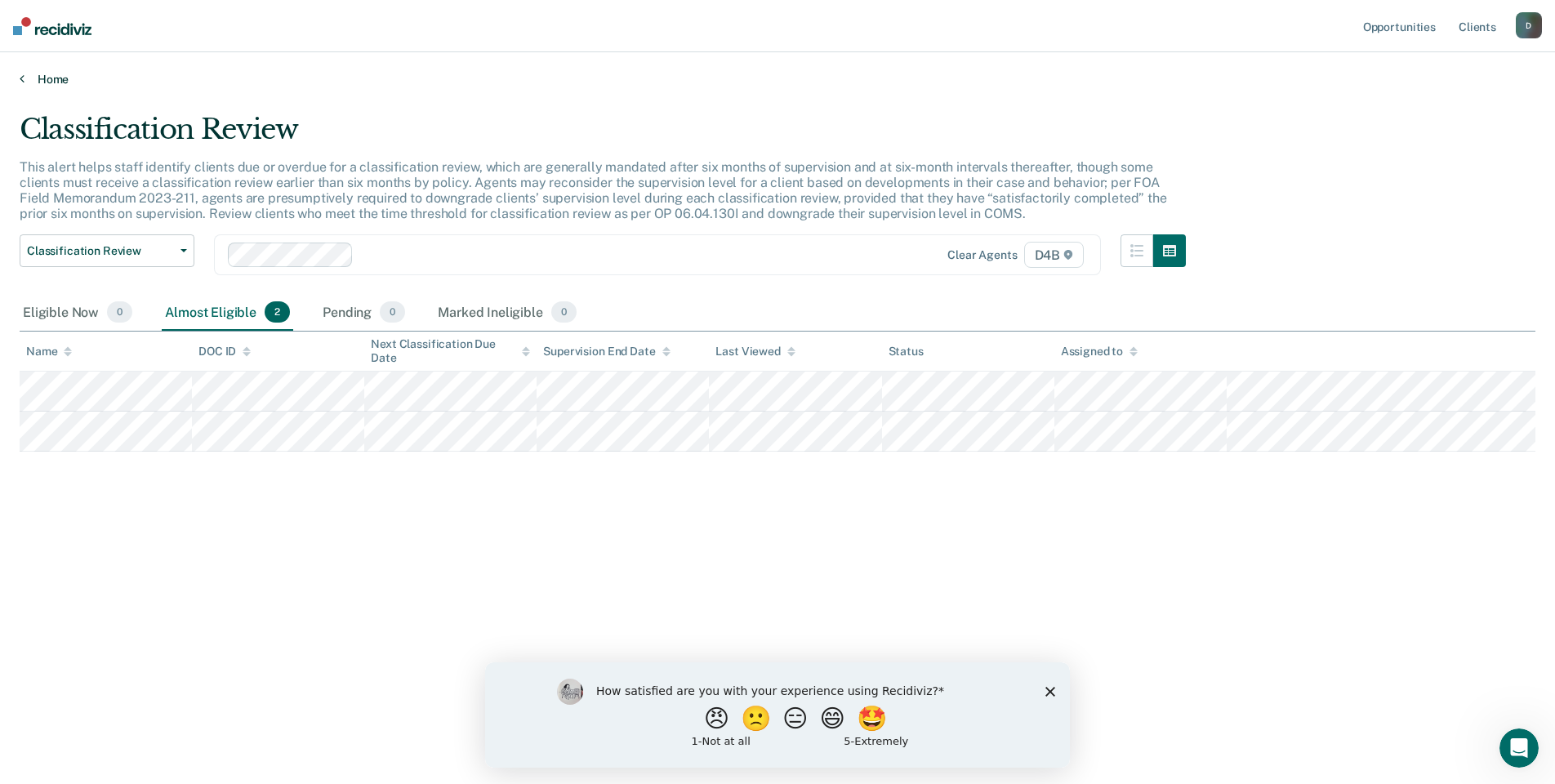
click at [56, 80] on link "Home" at bounding box center [777, 79] width 1515 height 14
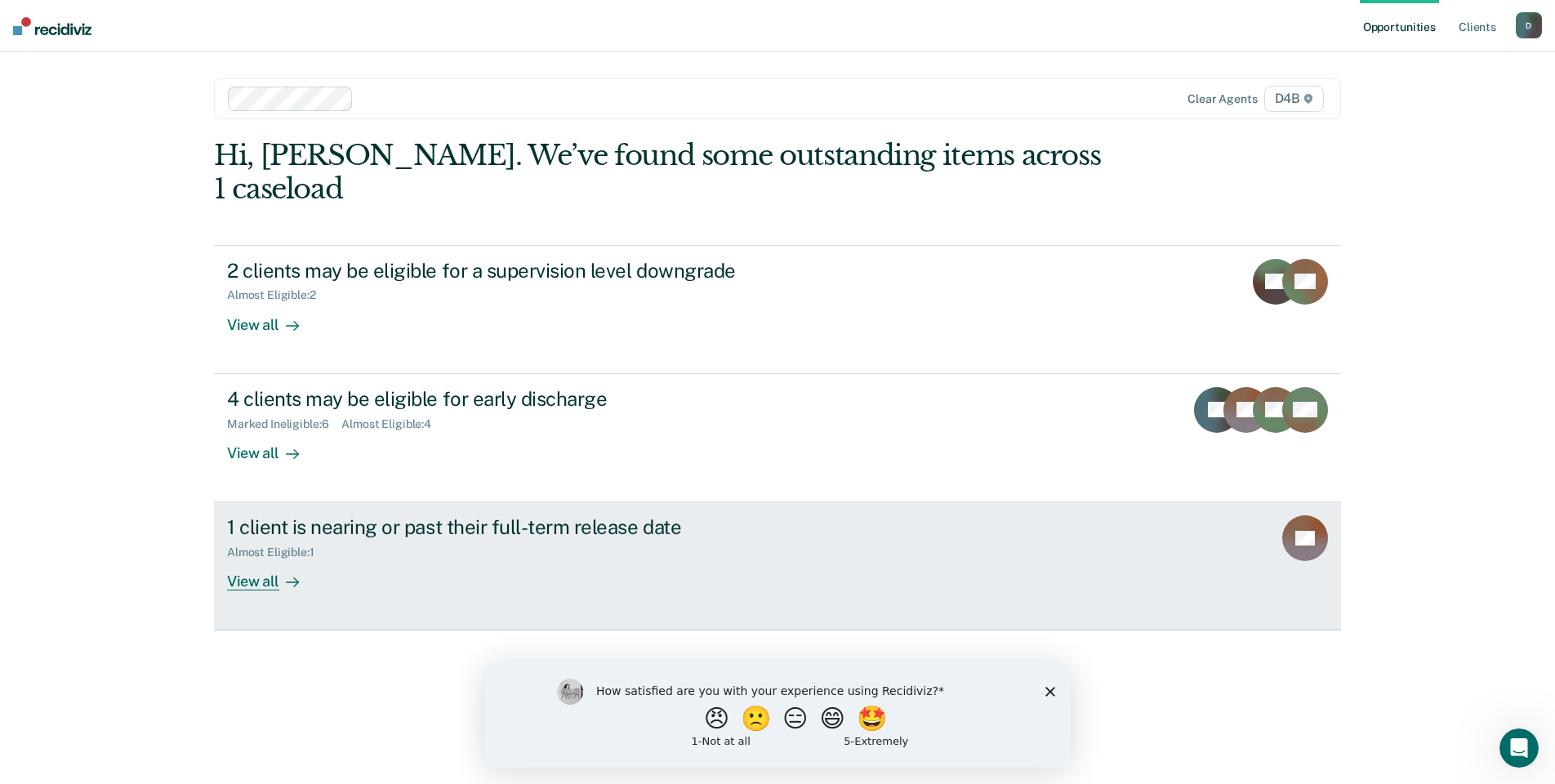
click at [248, 545] on div "Almost Eligible : 1" at bounding box center [277, 552] width 100 height 14
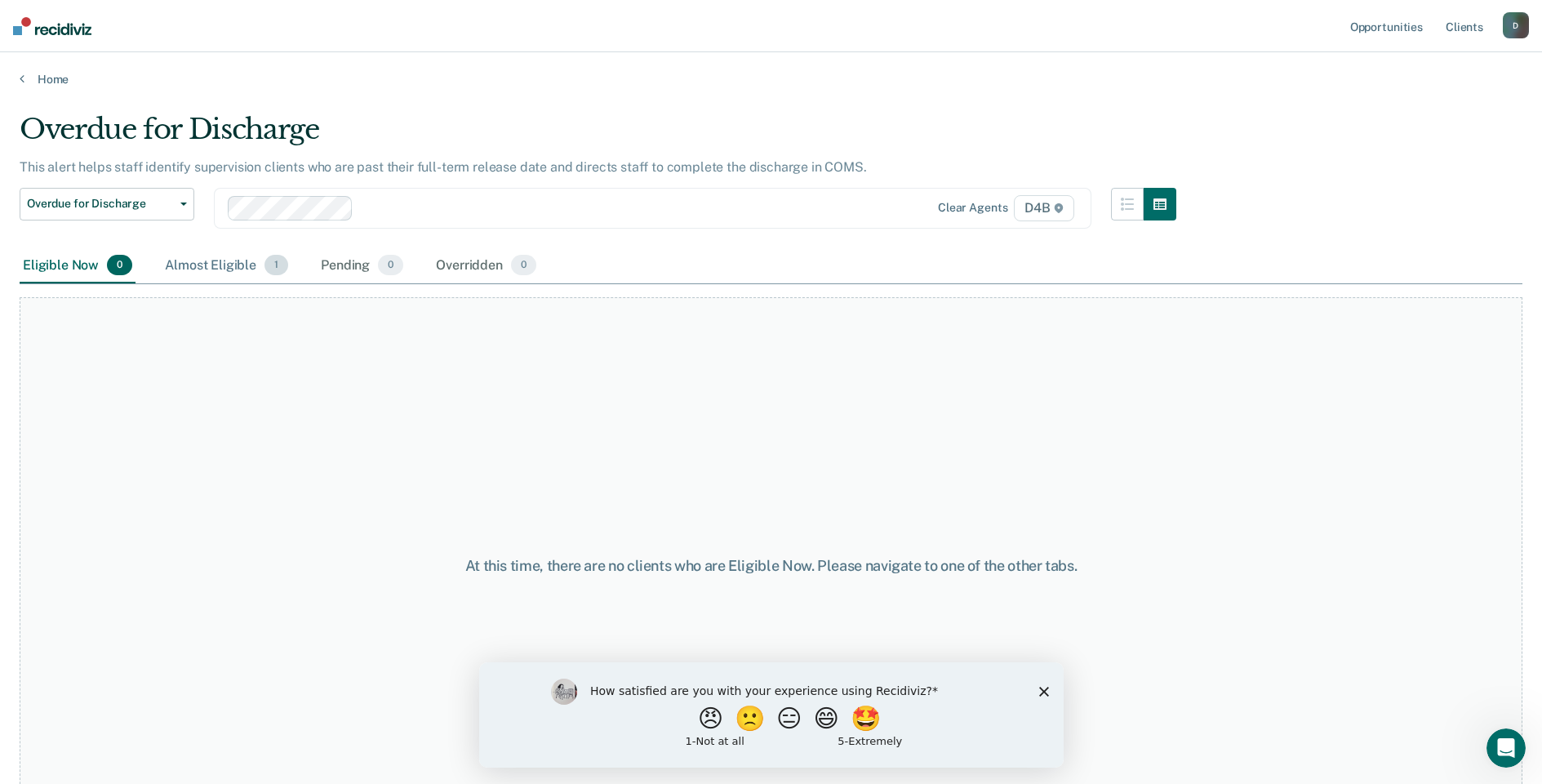
click at [208, 267] on div "Almost Eligible 1" at bounding box center [226, 266] width 130 height 36
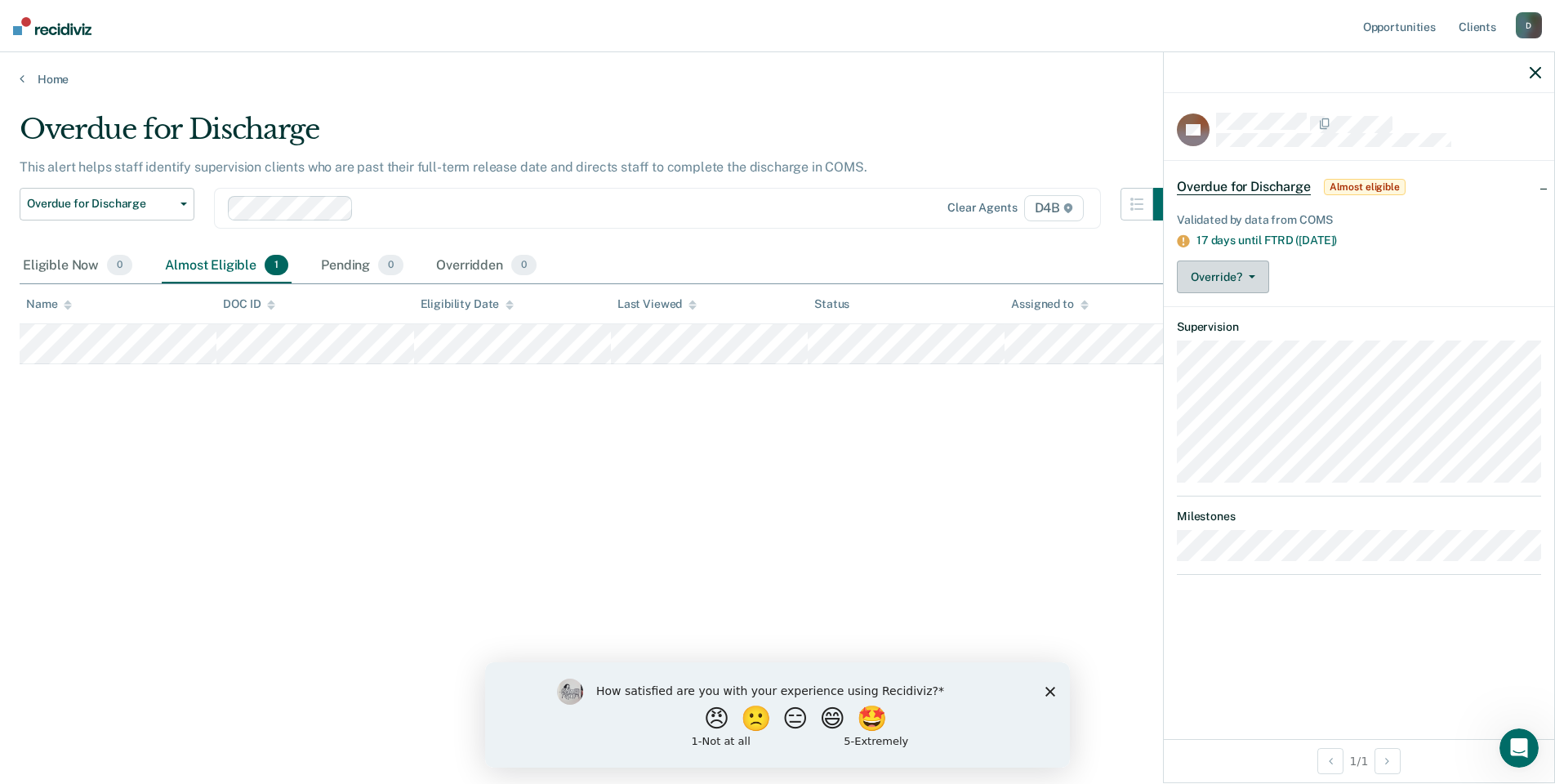
click at [1242, 275] on span "button" at bounding box center [1249, 277] width 13 height 4
click at [1228, 342] on button "[PERSON_NAME]" at bounding box center [1255, 342] width 158 height 26
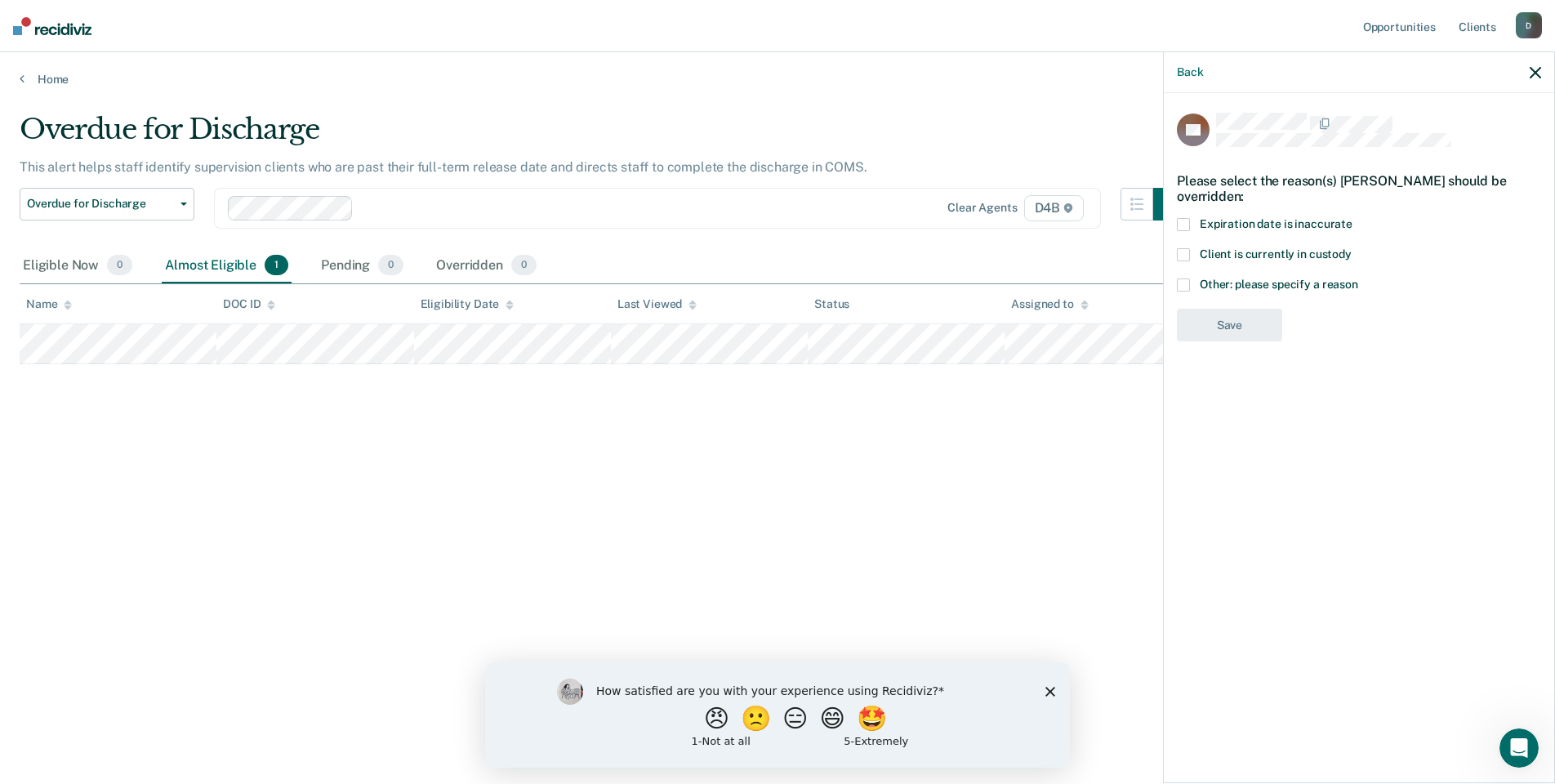
click at [1191, 224] on label "Expiration date is inaccurate" at bounding box center [1358, 226] width 364 height 17
click at [1294, 359] on div "Override reasons: DATE" at bounding box center [1358, 355] width 364 height 14
click at [1243, 358] on div "Override reasons: DATE" at bounding box center [1358, 355] width 364 height 14
click at [1193, 351] on div "Override reasons: DATE" at bounding box center [1358, 355] width 364 height 14
click at [1189, 284] on span at bounding box center [1183, 285] width 13 height 13
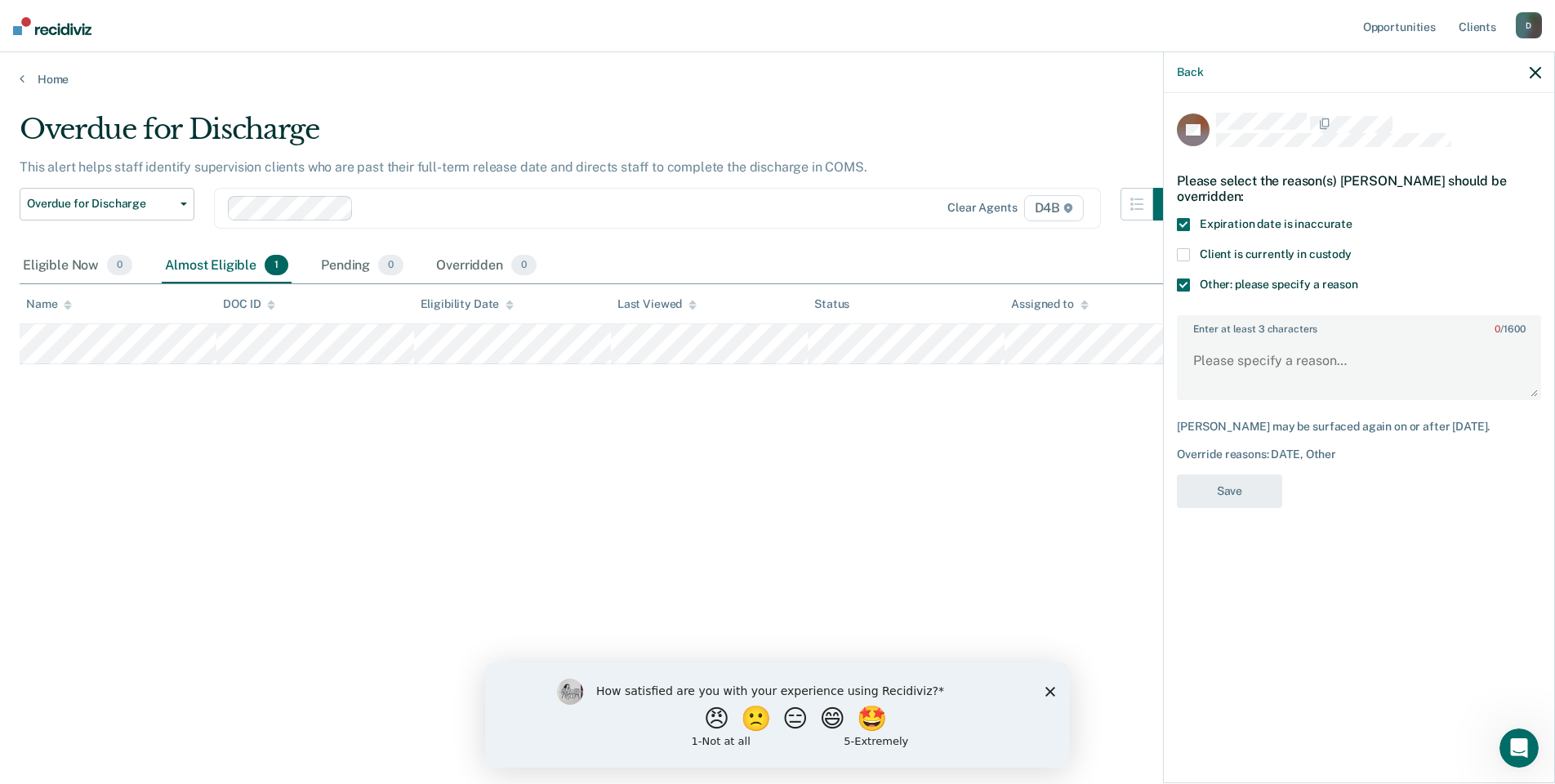
click at [1183, 222] on span at bounding box center [1183, 224] width 13 height 13
click at [1202, 356] on textarea "Enter at least 3 characters 0 / 1600" at bounding box center [1358, 368] width 361 height 60
type textarea "P"
click at [1185, 279] on span at bounding box center [1183, 285] width 13 height 13
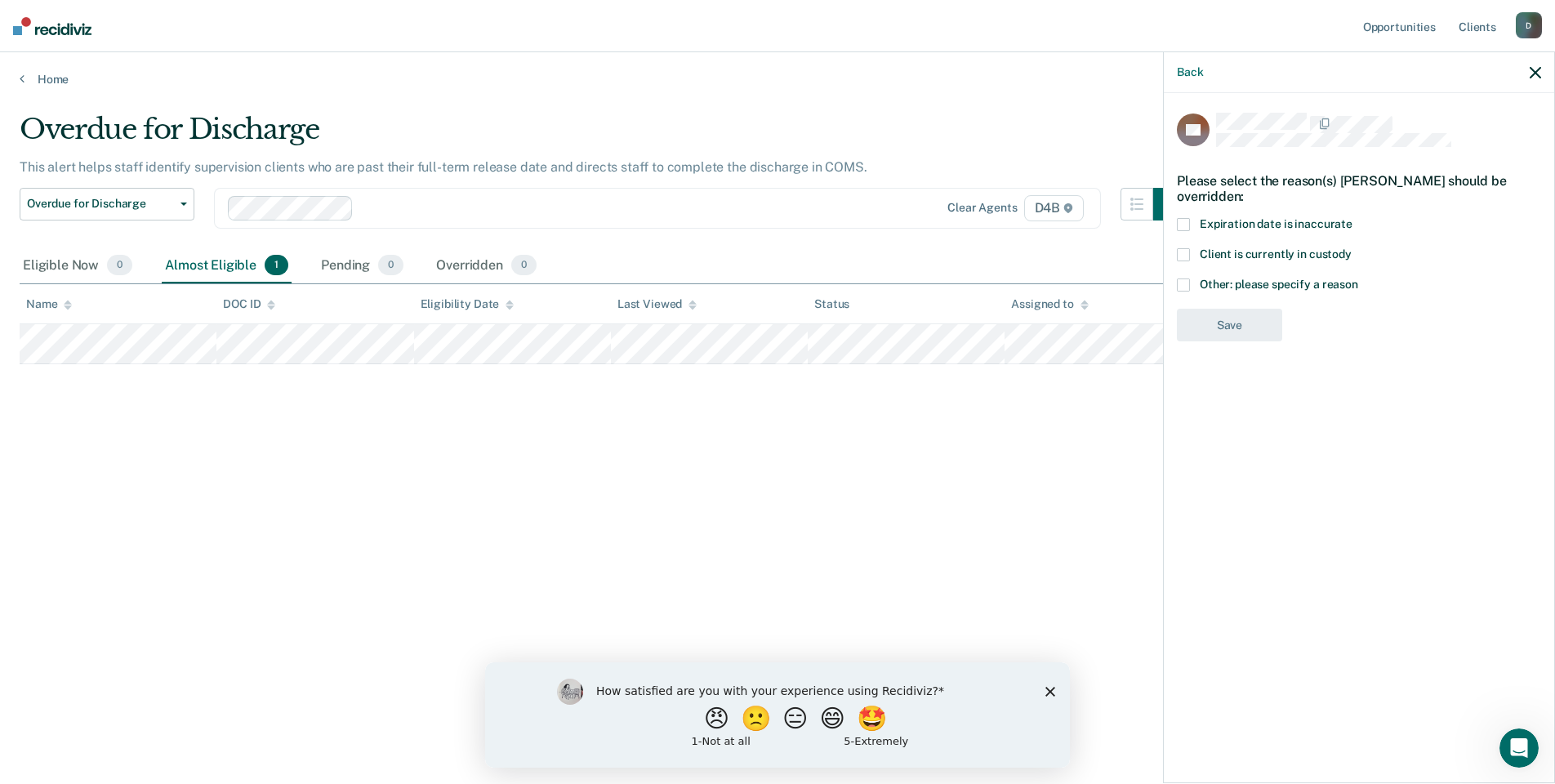
click at [1534, 68] on icon "button" at bounding box center [1534, 72] width 12 height 12
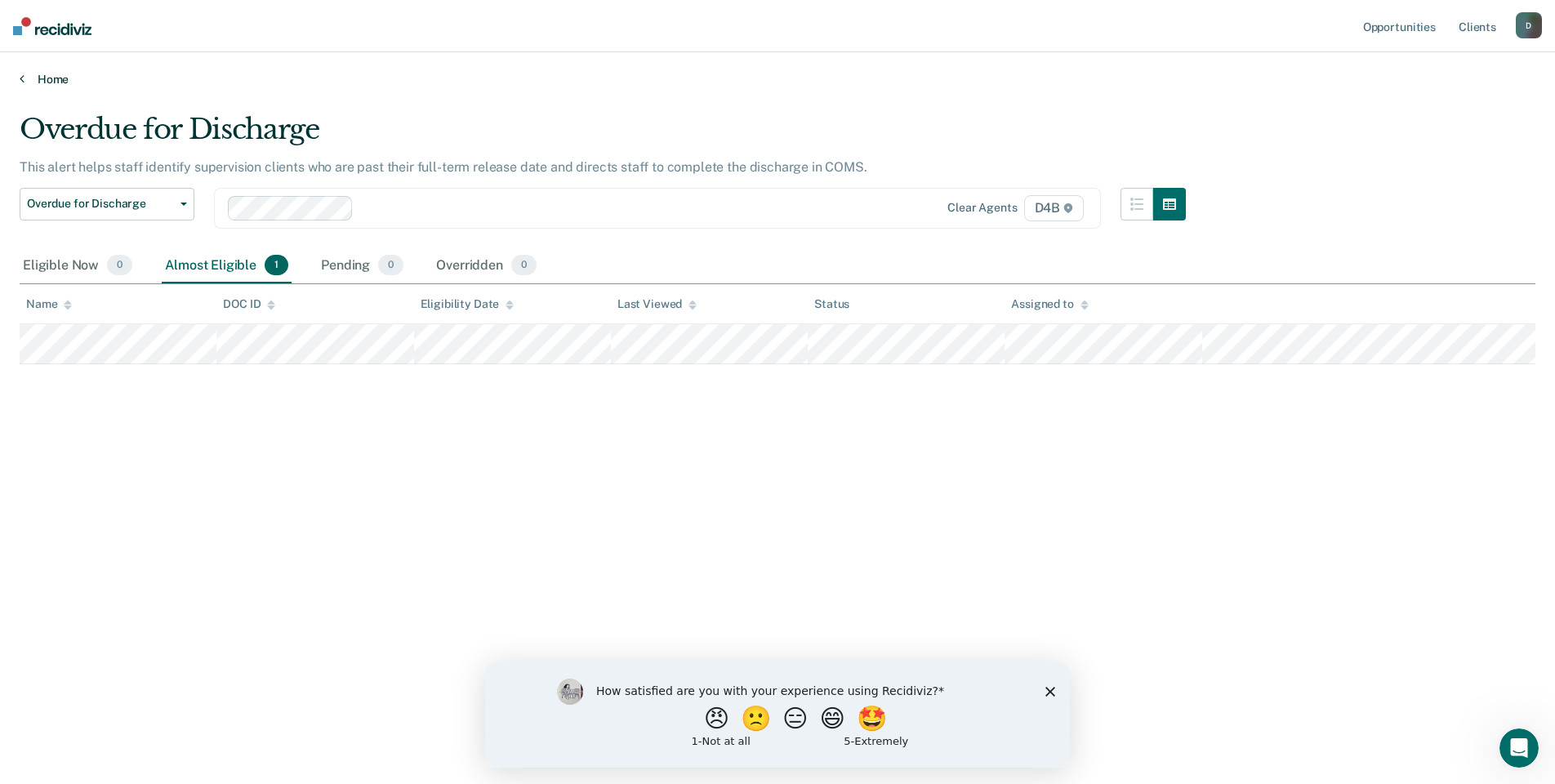
click at [46, 77] on link "Home" at bounding box center [777, 79] width 1515 height 14
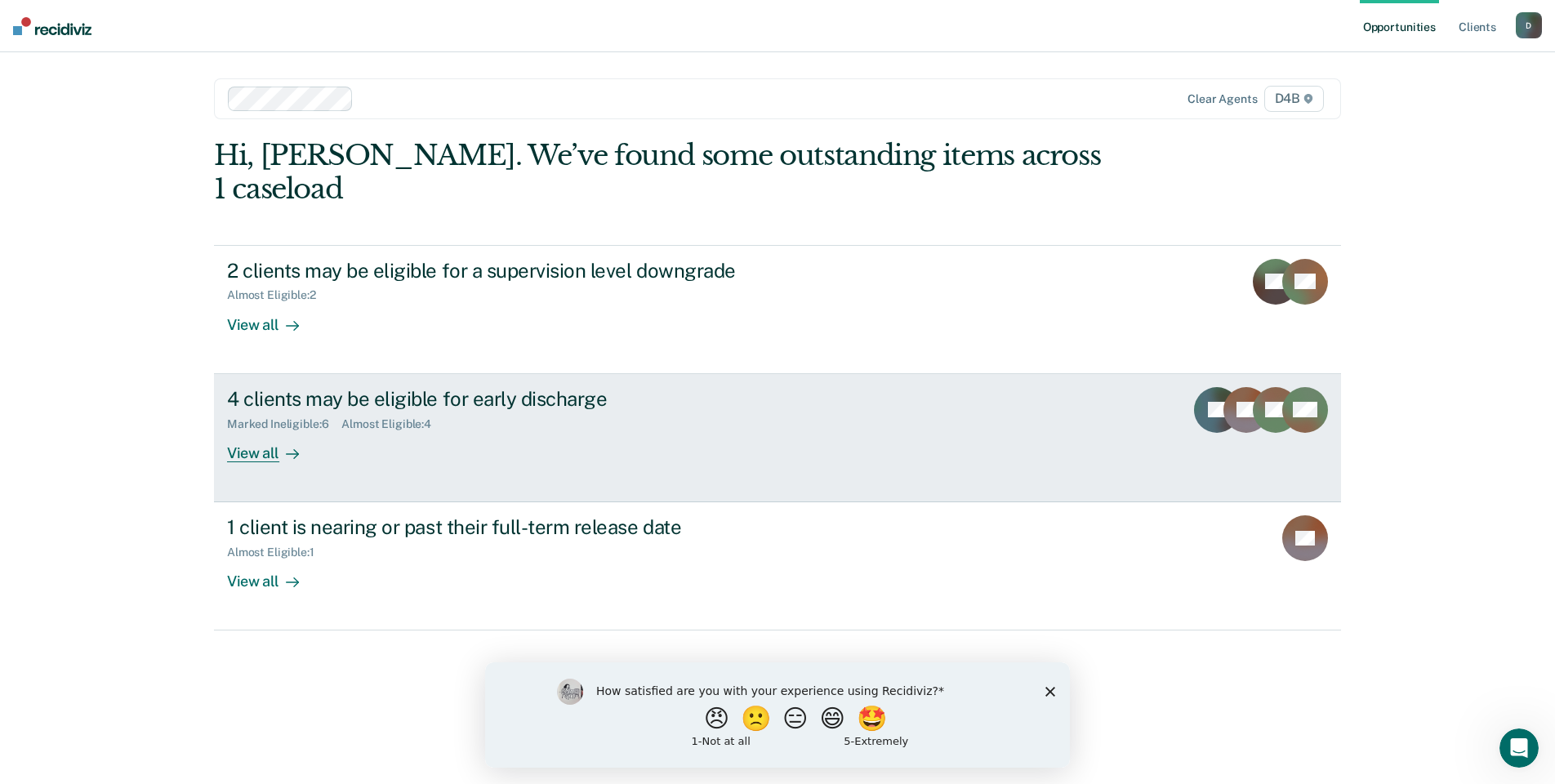
click at [256, 430] on div "View all" at bounding box center [272, 445] width 91 height 32
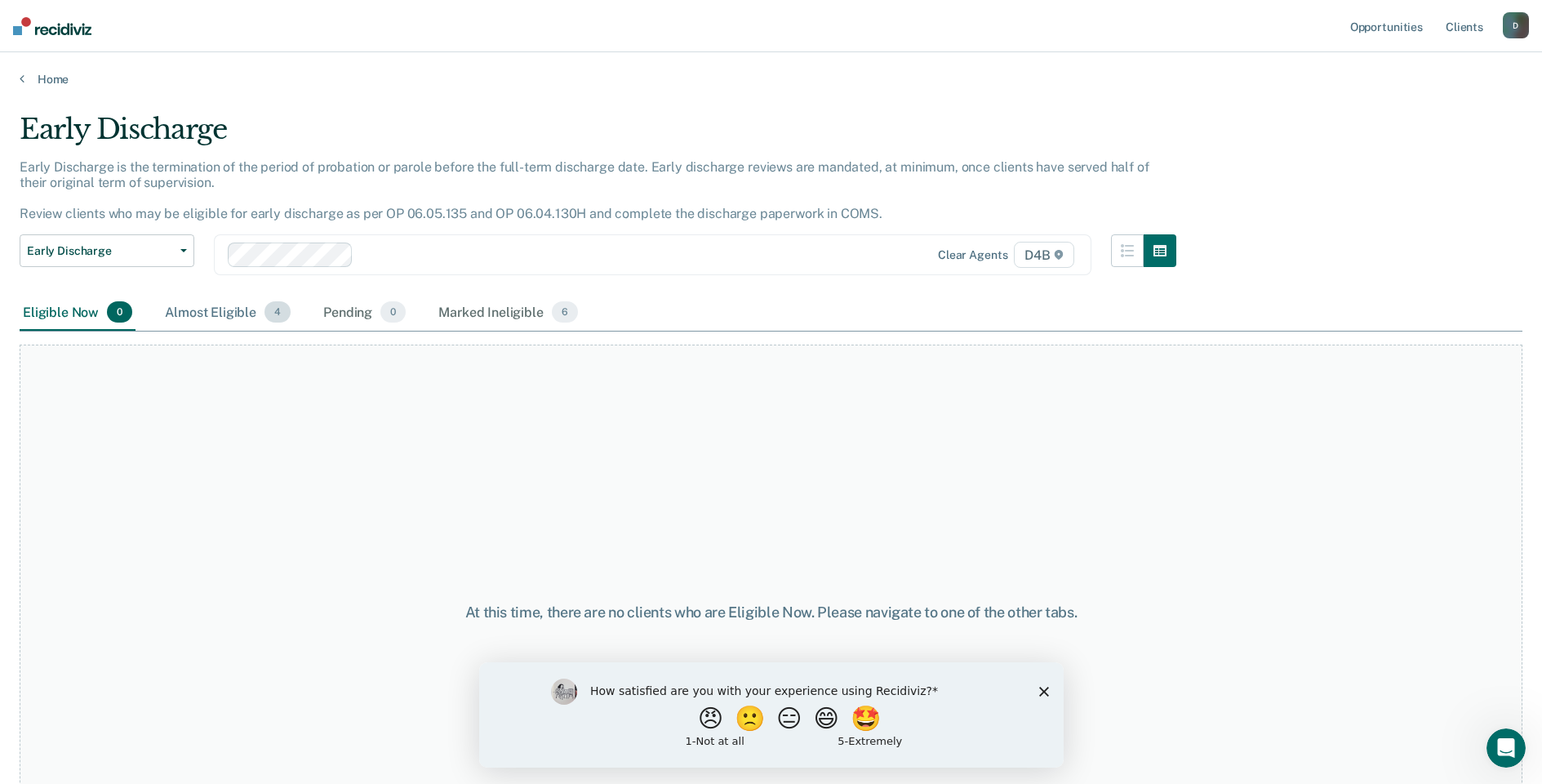
click at [217, 315] on div "Almost Eligible 4" at bounding box center [227, 313] width 132 height 36
